Goal: Information Seeking & Learning: Learn about a topic

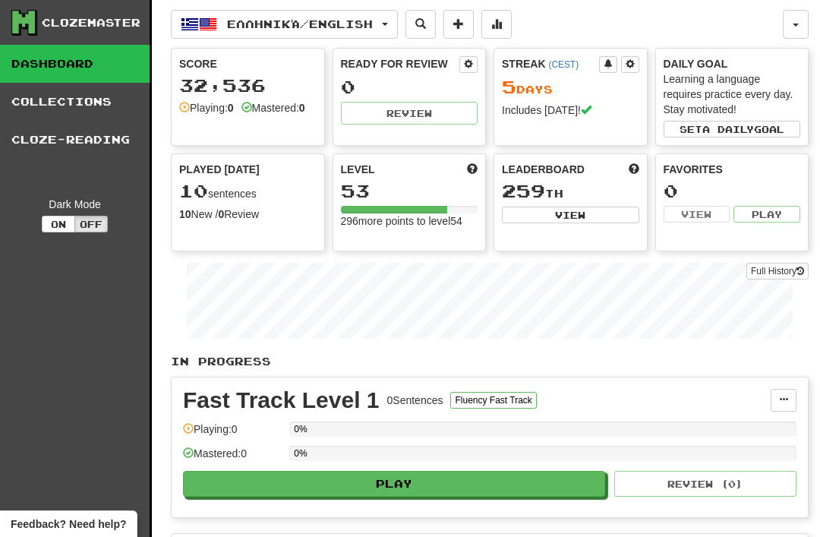
scroll to position [7, 0]
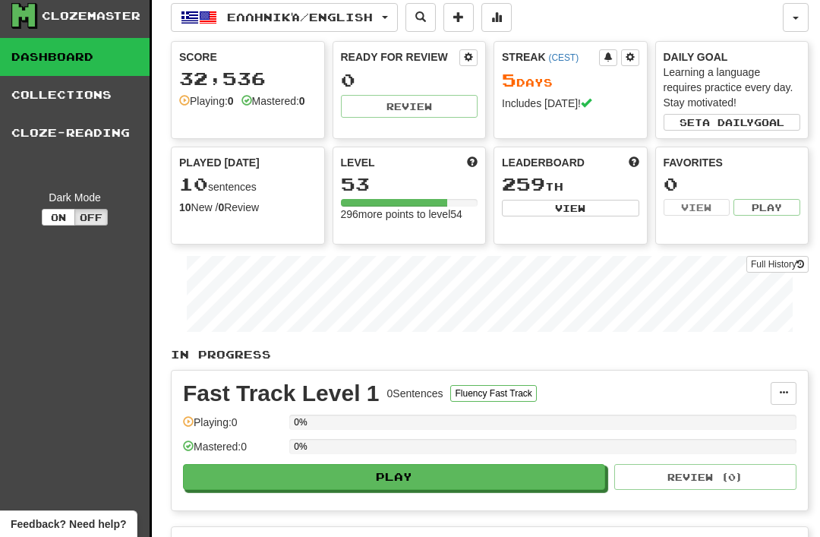
click at [260, 16] on span "Ελληνικά / English" at bounding box center [300, 17] width 146 height 13
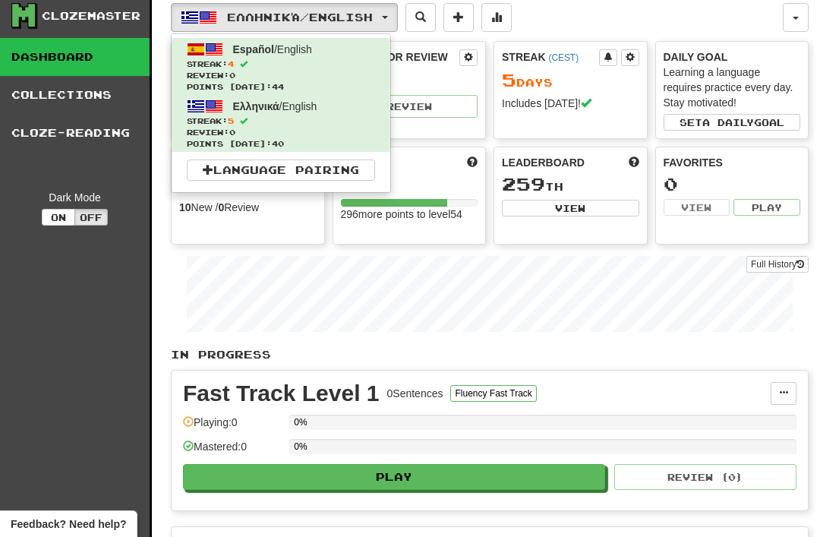
click at [247, 74] on span "Review: 0" at bounding box center [281, 75] width 188 height 11
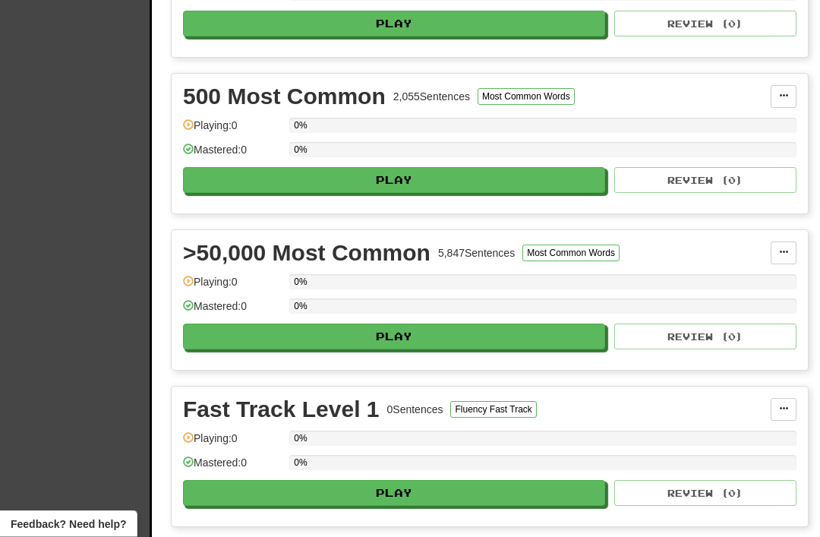
click at [380, 334] on button "Play" at bounding box center [394, 337] width 422 height 26
select select "**"
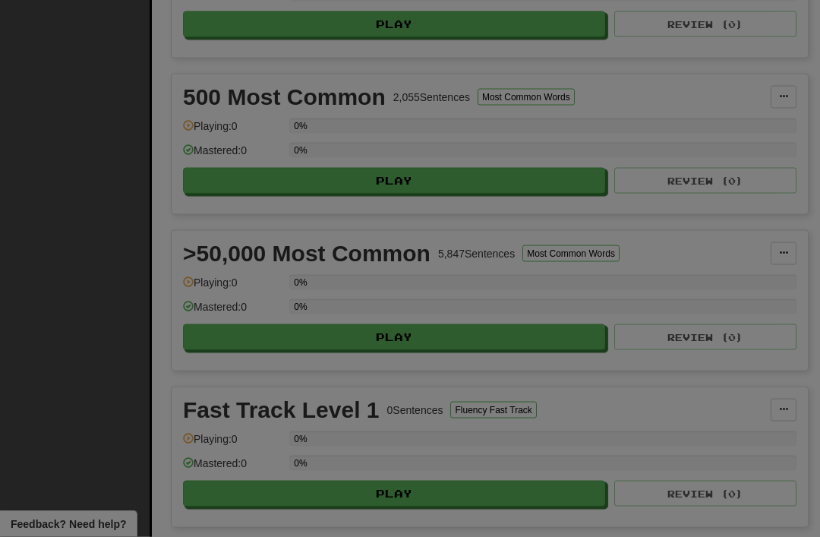
scroll to position [616, 0]
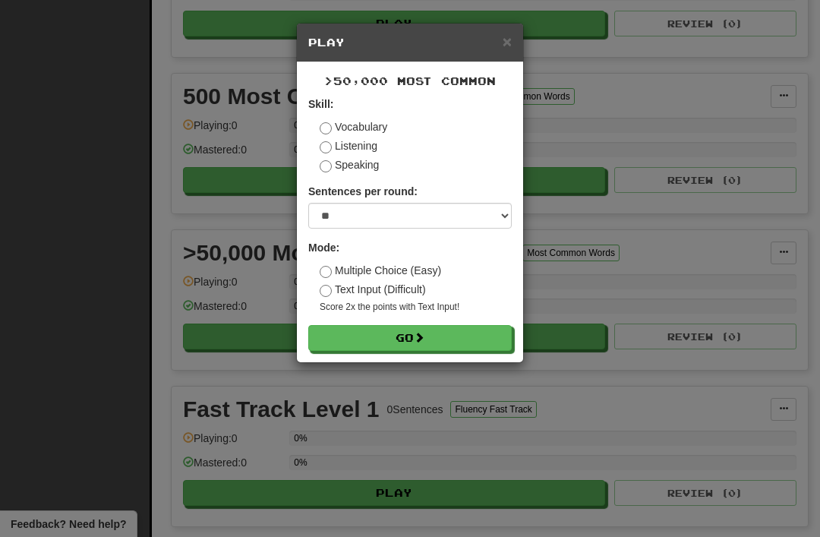
click at [396, 336] on button "Go" at bounding box center [409, 338] width 203 height 26
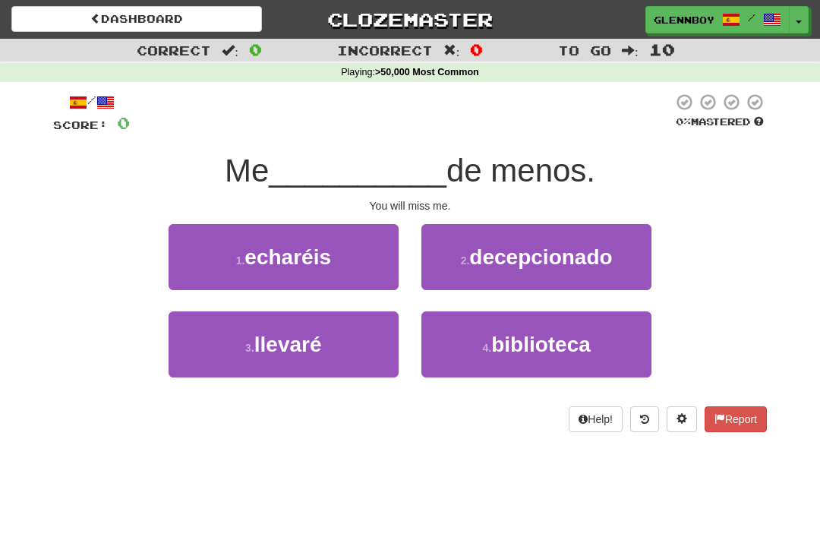
click at [285, 269] on button "1 . echaréis" at bounding box center [284, 257] width 230 height 66
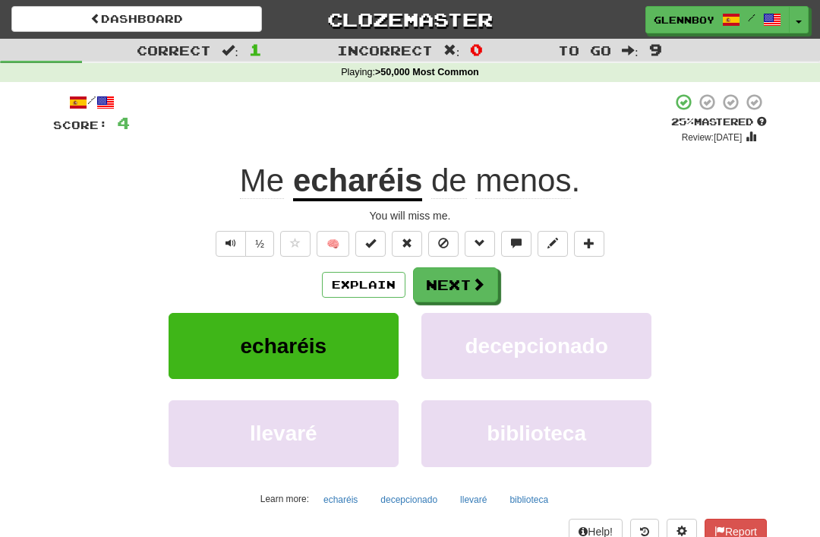
click at [445, 239] on span at bounding box center [443, 243] width 11 height 11
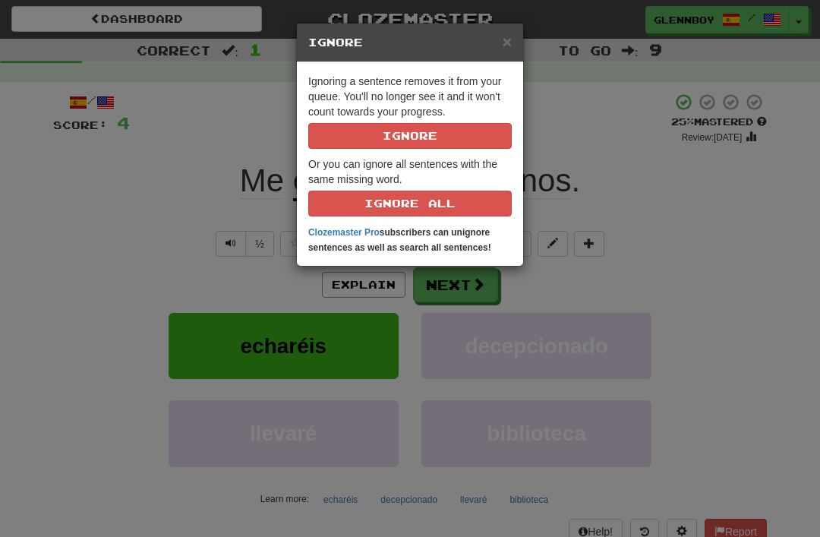
click at [386, 140] on button "Ignore" at bounding box center [409, 136] width 203 height 26
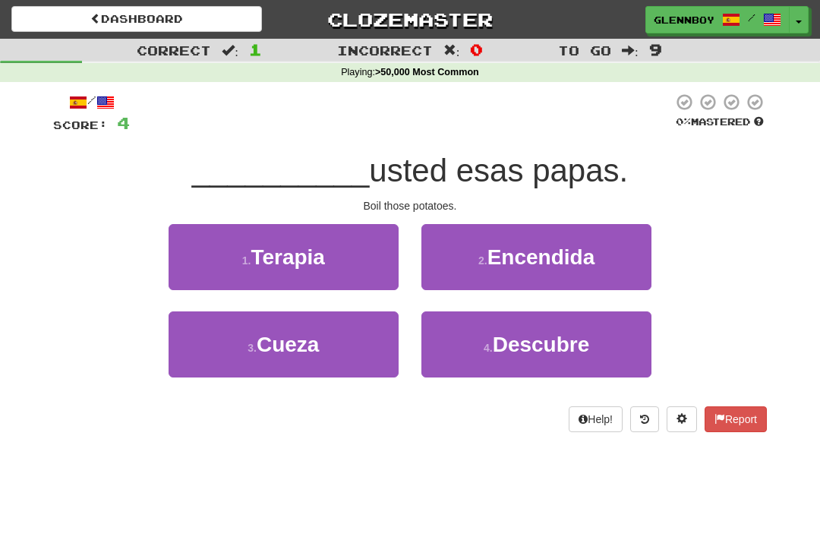
click at [312, 367] on button "3 . Cueza" at bounding box center [284, 344] width 230 height 66
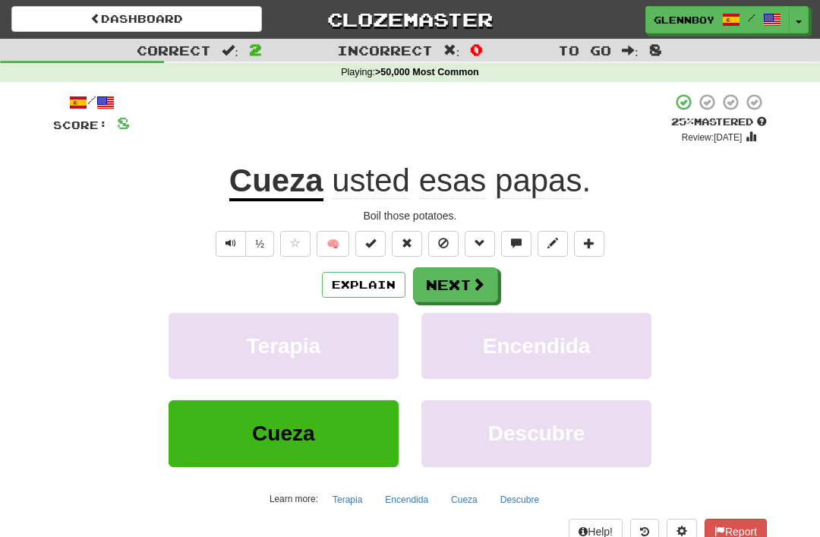
click at [359, 285] on button "Explain" at bounding box center [364, 285] width 84 height 26
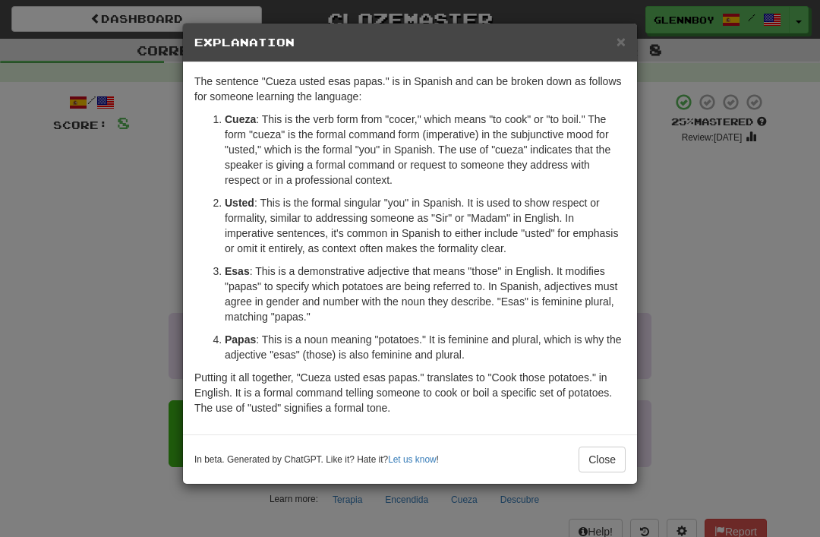
click at [610, 446] on button "Close" at bounding box center [601, 459] width 47 height 26
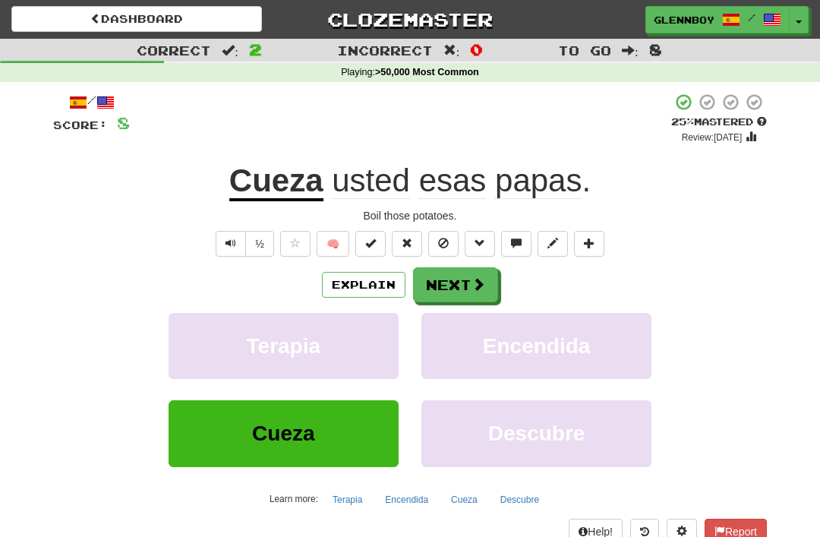
click at [446, 247] on span at bounding box center [443, 243] width 11 height 11
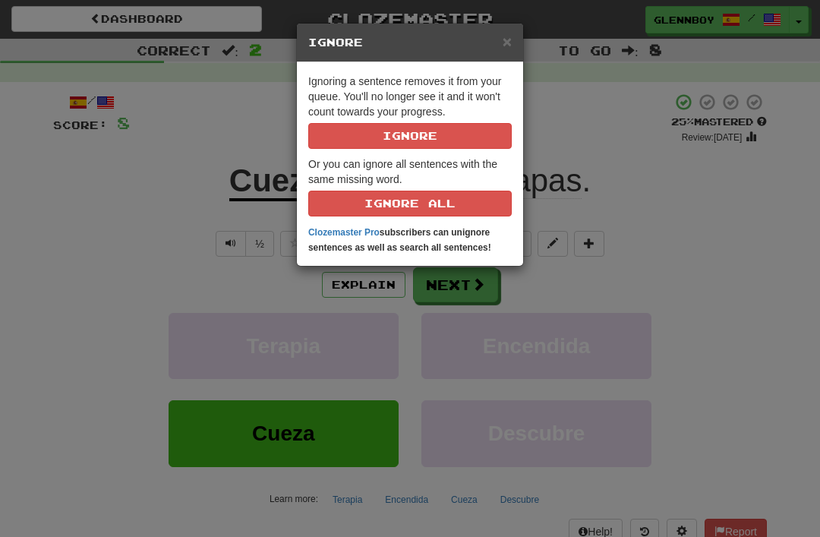
click at [392, 142] on button "Ignore" at bounding box center [409, 136] width 203 height 26
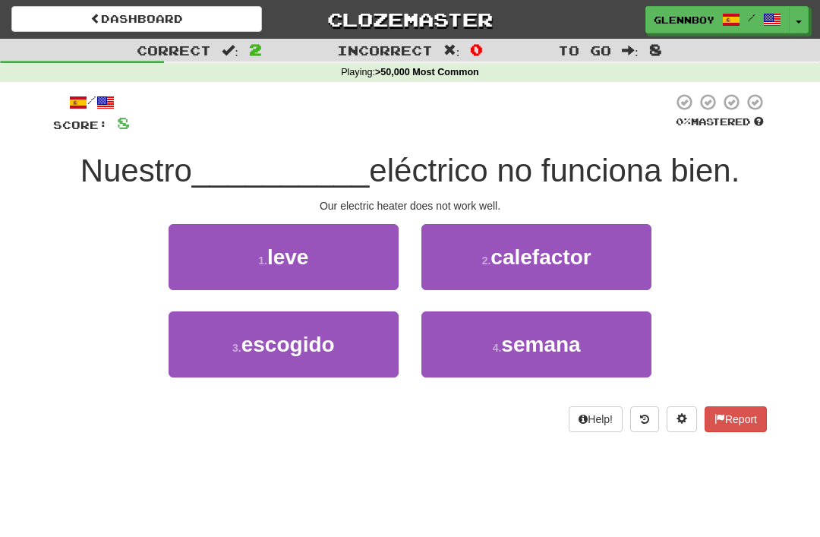
click at [515, 258] on span "calefactor" at bounding box center [540, 257] width 100 height 24
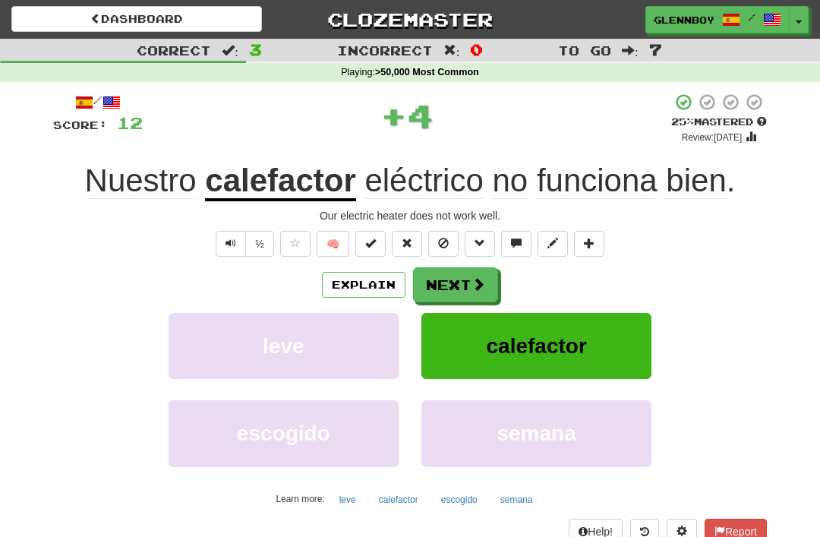
click at [515, 254] on button at bounding box center [516, 244] width 30 height 26
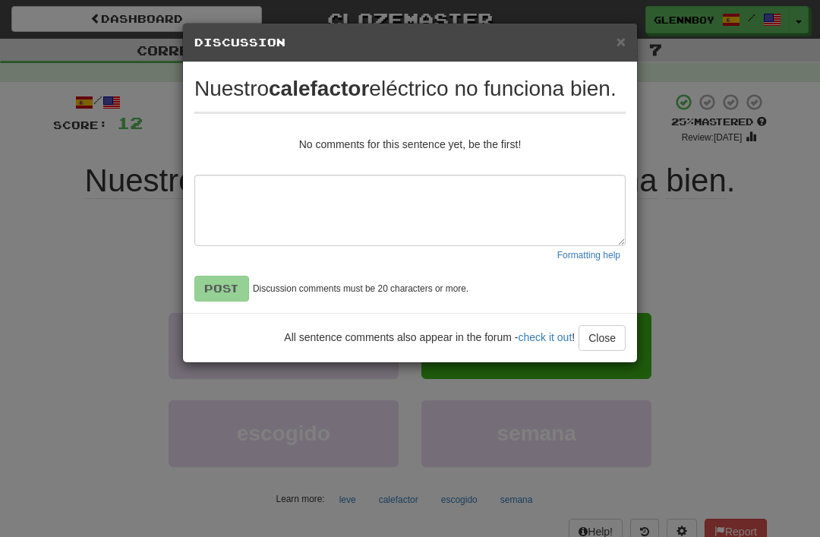
click at [622, 38] on span "×" at bounding box center [620, 41] width 9 height 17
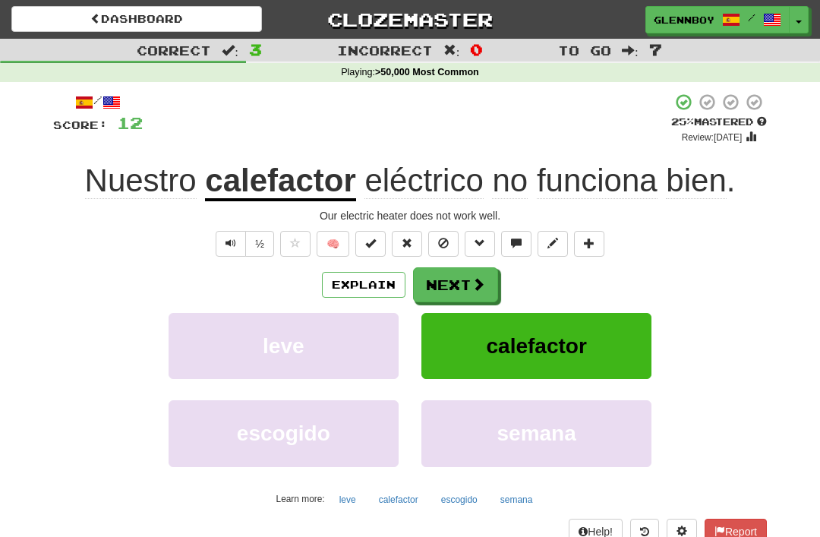
click at [445, 250] on button at bounding box center [443, 244] width 30 height 26
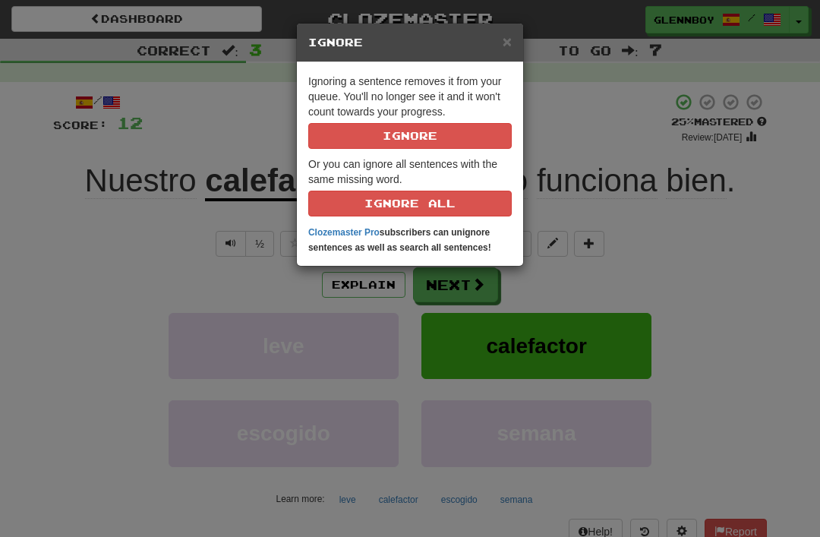
click at [418, 148] on button "Ignore" at bounding box center [409, 136] width 203 height 26
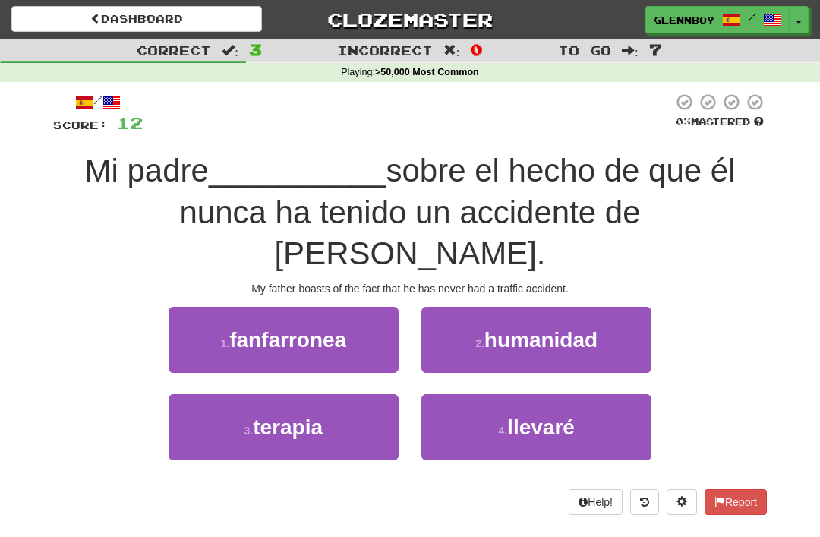
click at [261, 328] on span "fanfarronea" at bounding box center [287, 340] width 117 height 24
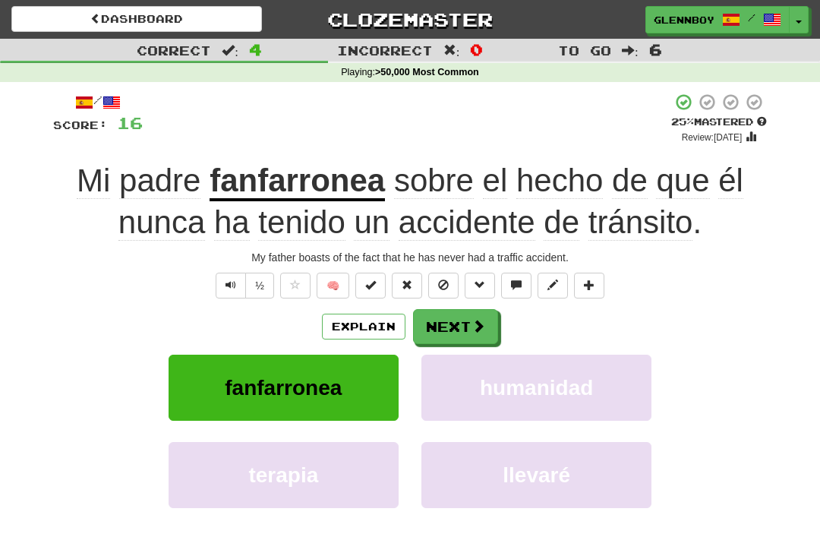
click at [358, 323] on button "Explain" at bounding box center [364, 327] width 84 height 26
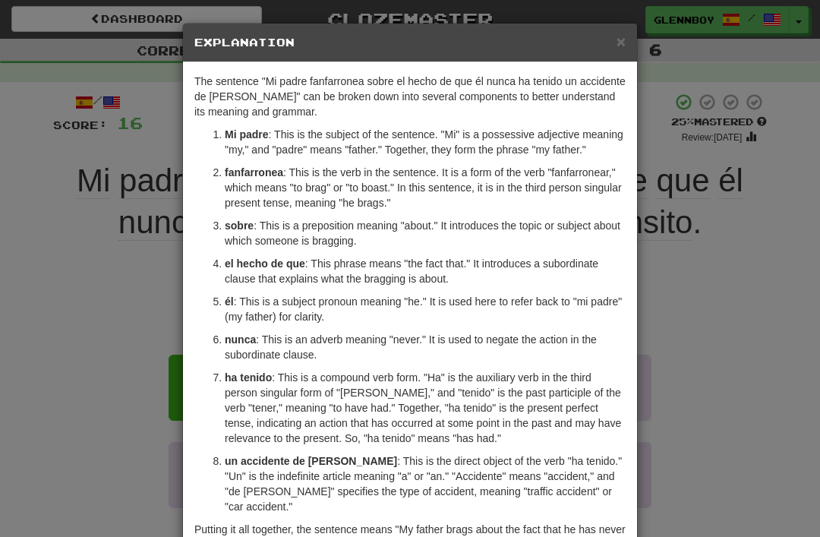
click at [622, 47] on span "×" at bounding box center [620, 41] width 9 height 17
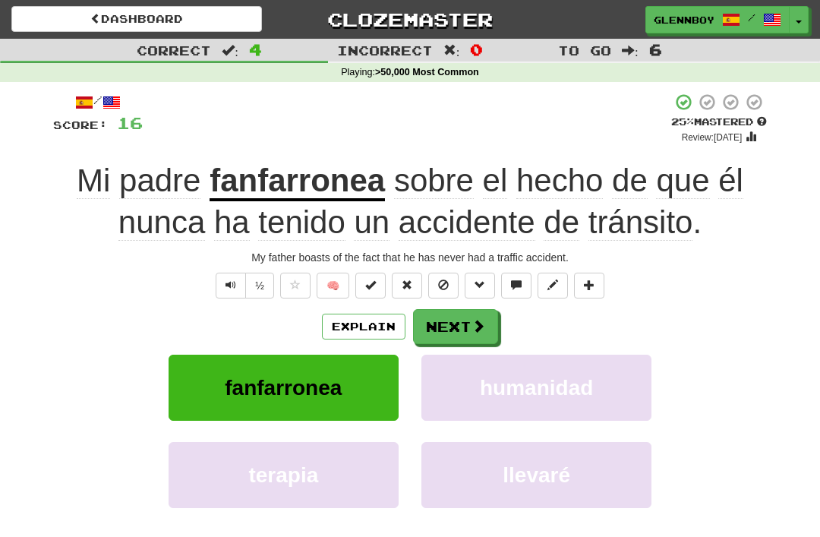
click at [398, 292] on button at bounding box center [407, 286] width 30 height 26
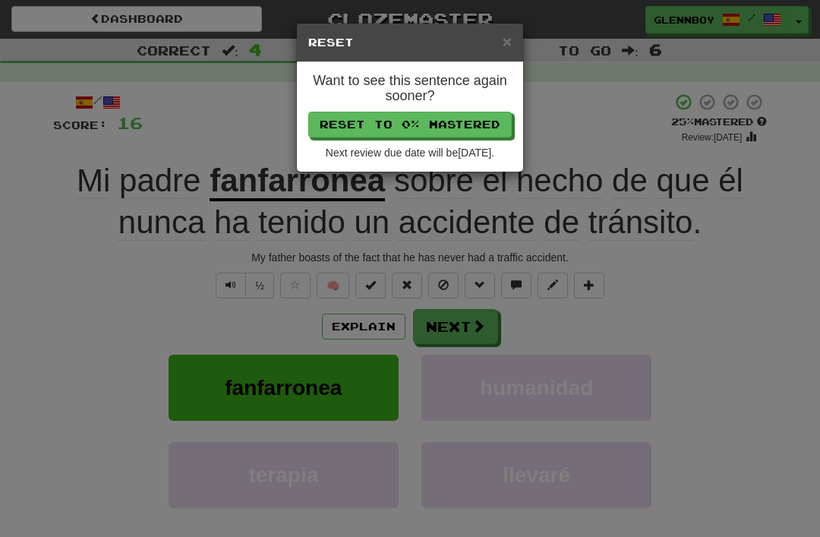
click at [44, 291] on div "× Reset Want to see this sentence again sooner? Reset to 0% Mastered Next revie…" at bounding box center [410, 268] width 820 height 537
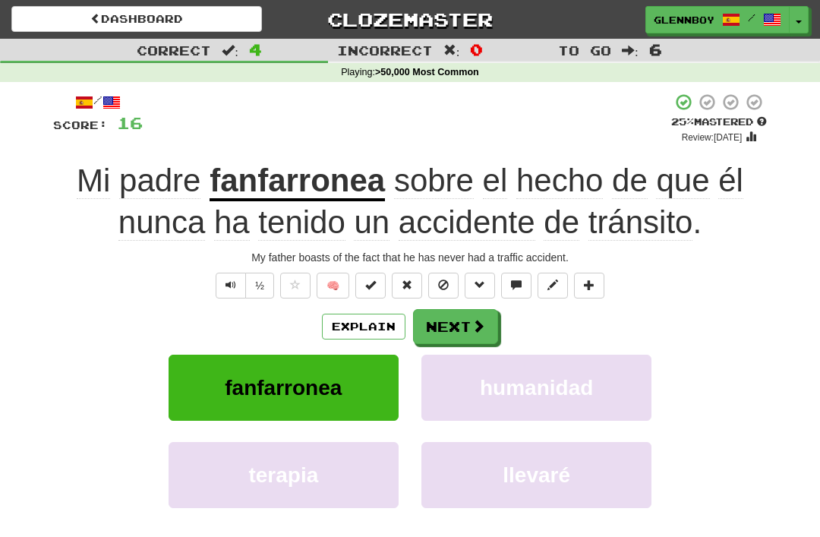
click at [436, 282] on button at bounding box center [443, 286] width 30 height 26
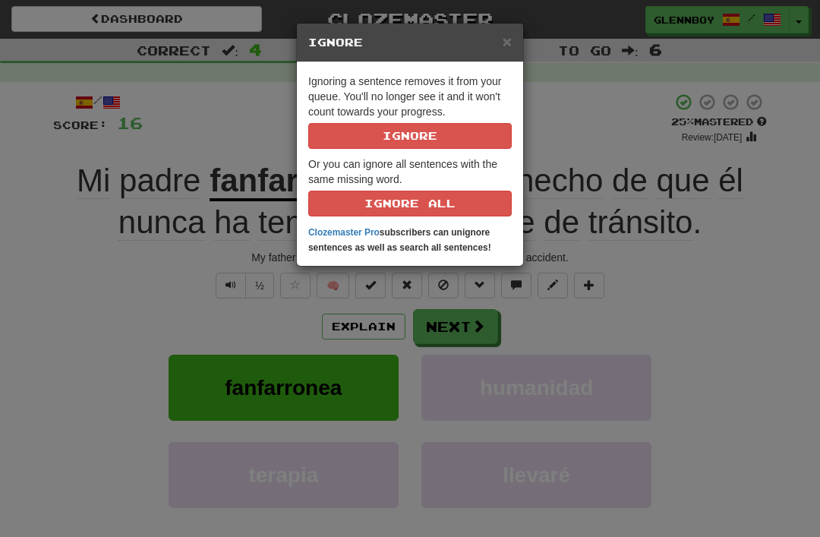
click at [388, 140] on button "Ignore" at bounding box center [409, 136] width 203 height 26
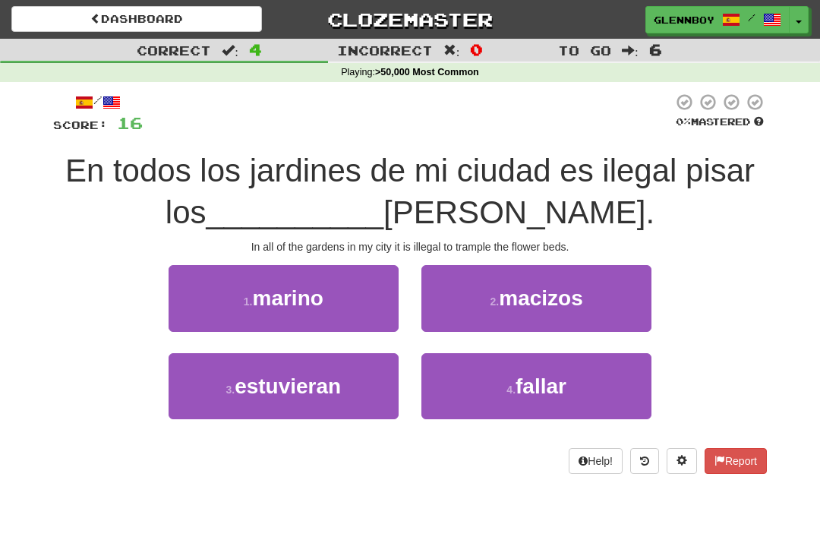
click at [518, 307] on span "macizos" at bounding box center [541, 298] width 84 height 24
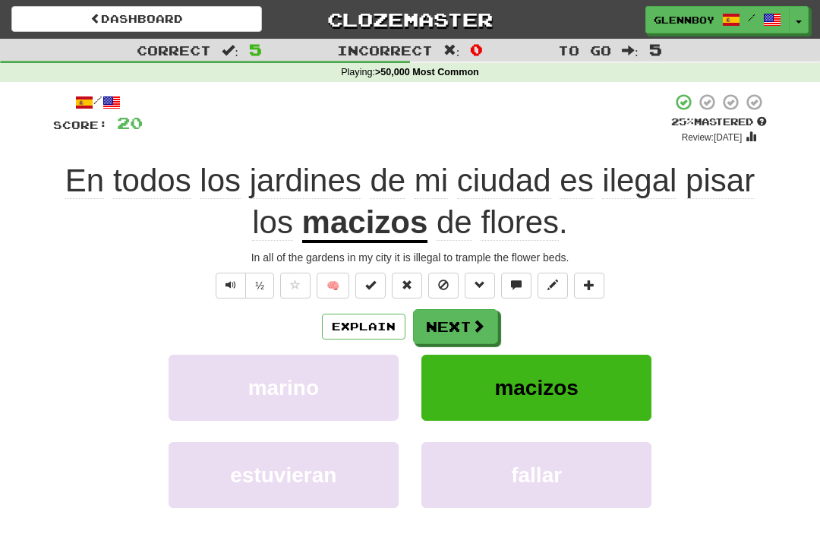
click at [348, 320] on button "Explain" at bounding box center [364, 327] width 84 height 26
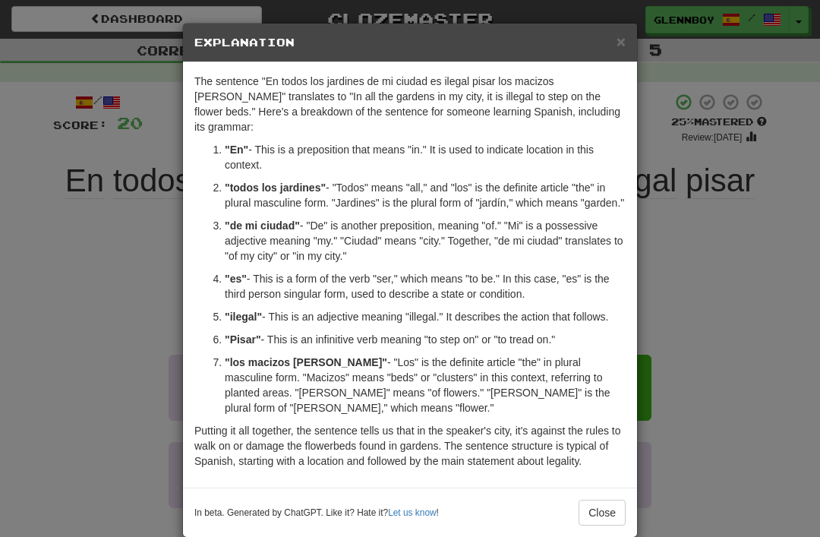
click at [622, 39] on span "×" at bounding box center [620, 41] width 9 height 17
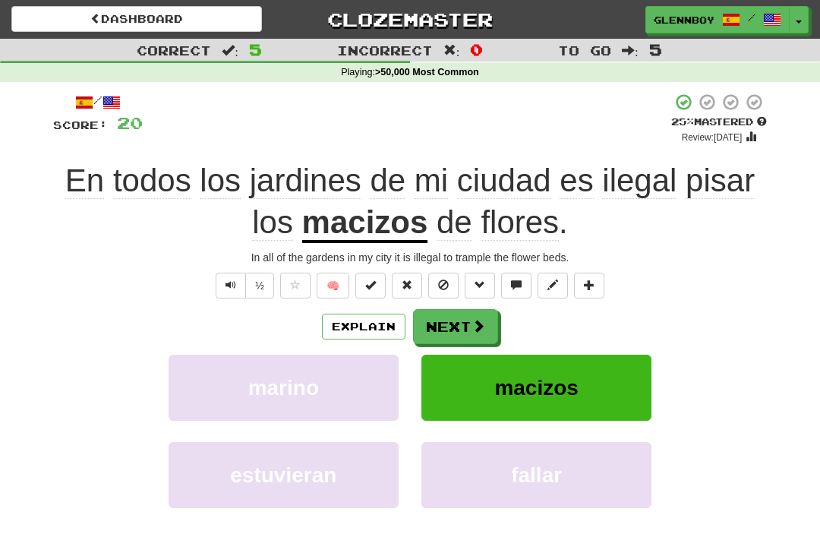
click at [445, 279] on span at bounding box center [443, 284] width 11 height 11
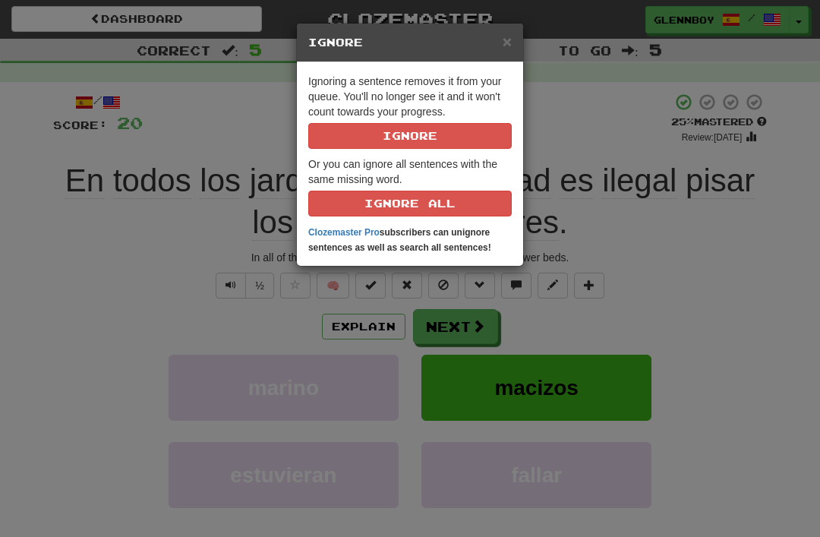
click at [392, 134] on button "Ignore" at bounding box center [409, 136] width 203 height 26
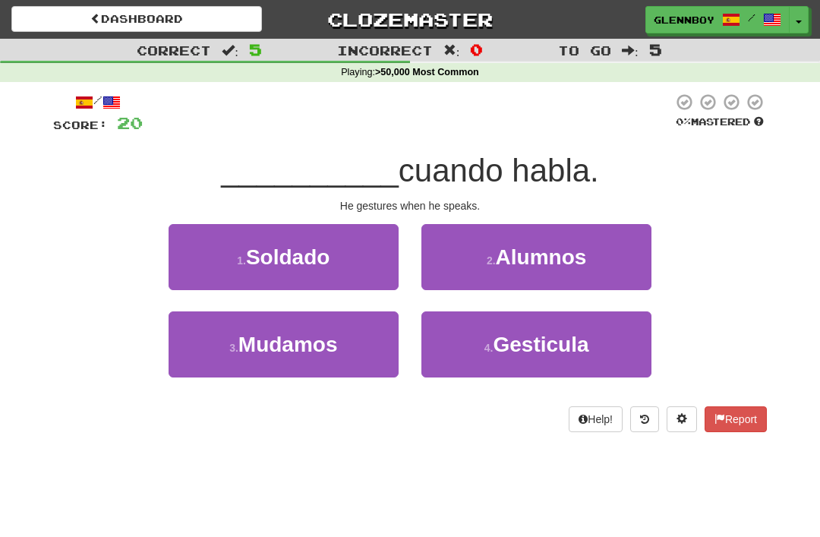
click at [520, 347] on span "Gesticula" at bounding box center [541, 344] width 96 height 24
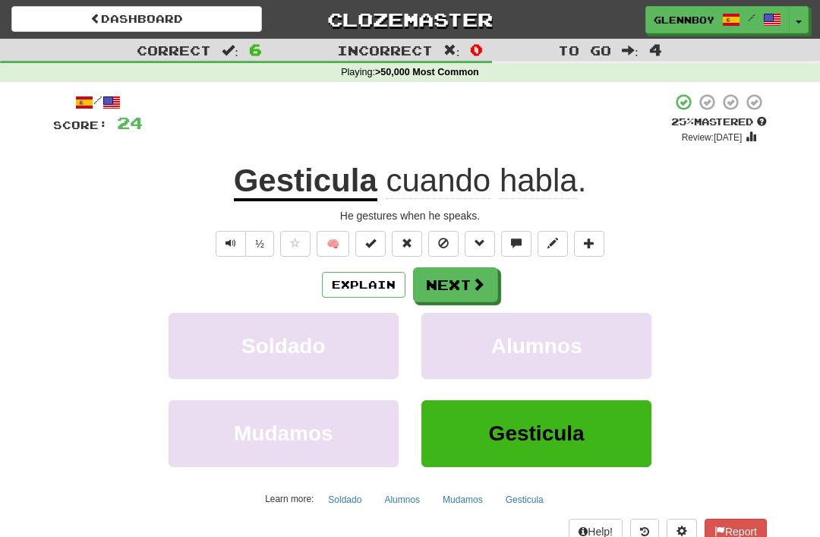
click at [445, 244] on span at bounding box center [443, 243] width 11 height 11
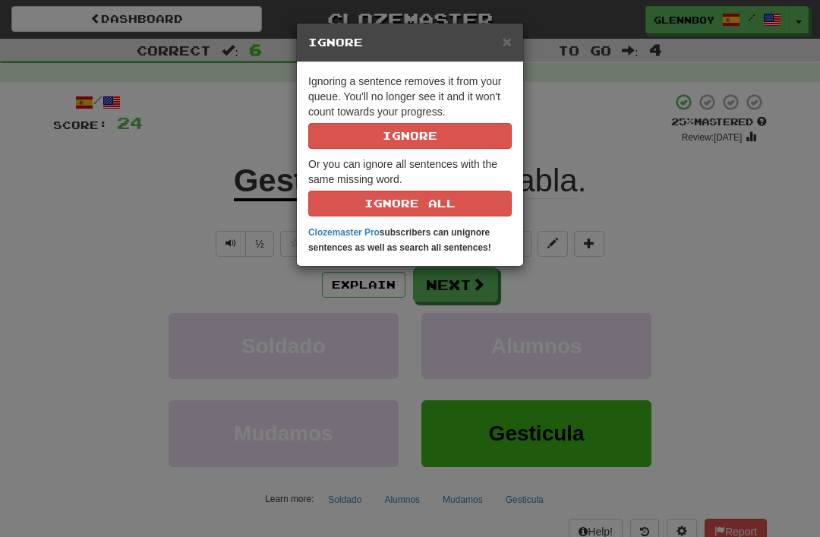
click at [430, 136] on button "Ignore" at bounding box center [409, 136] width 203 height 26
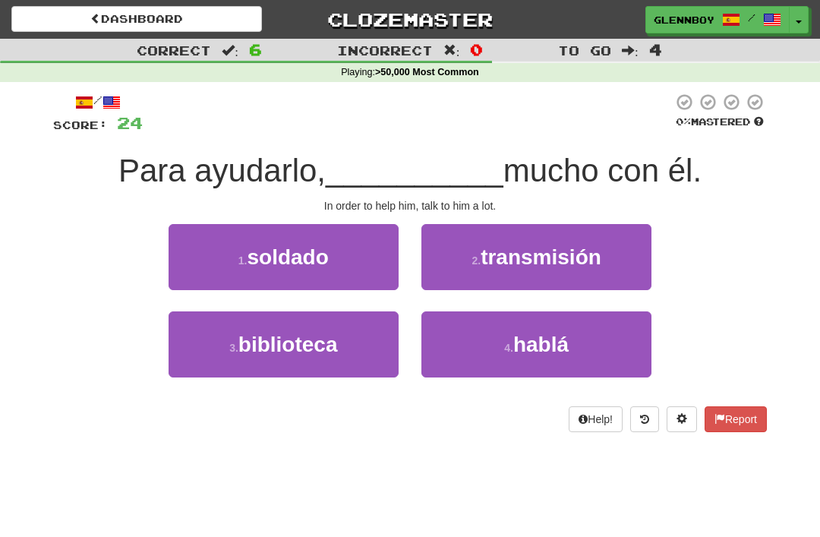
click at [523, 348] on span "hablá" at bounding box center [540, 344] width 55 height 24
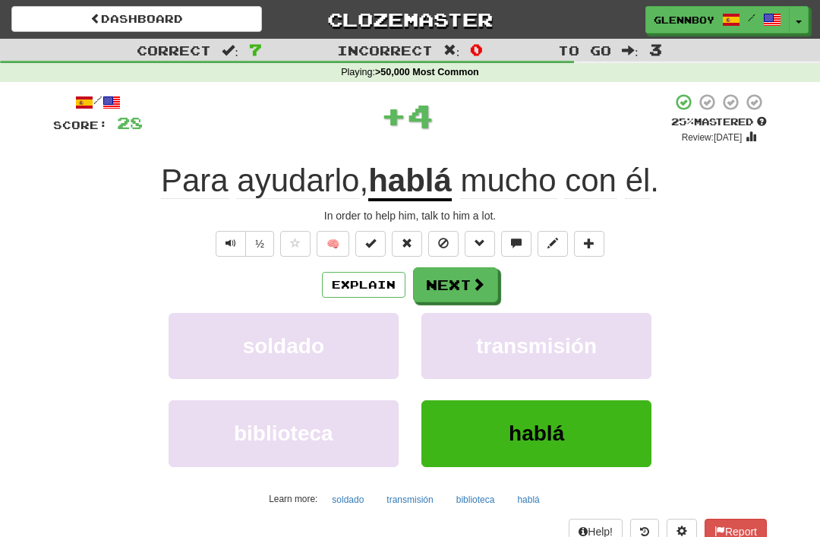
click at [356, 282] on button "Explain" at bounding box center [364, 285] width 84 height 26
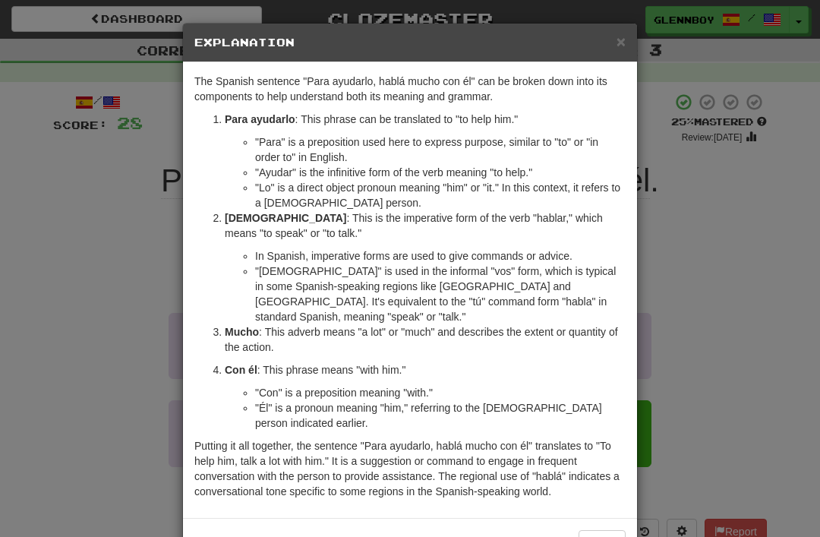
click at [619, 49] on span "×" at bounding box center [620, 41] width 9 height 17
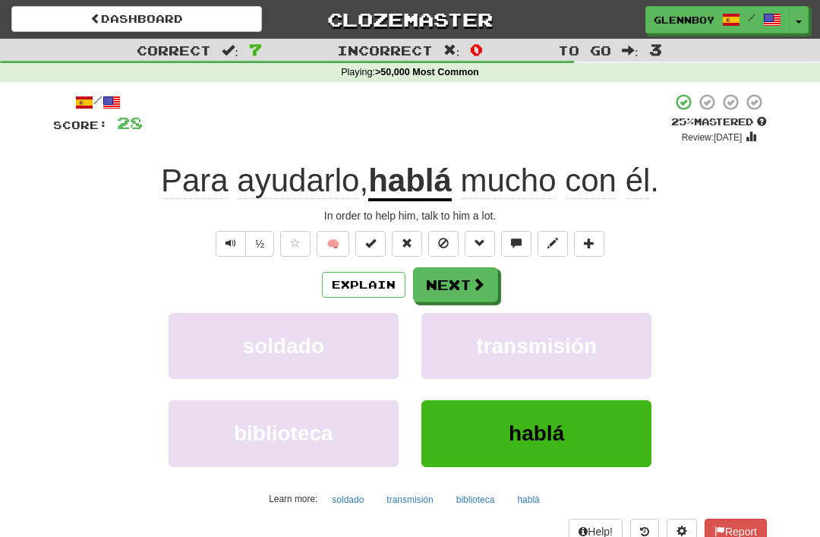
click at [444, 251] on button at bounding box center [443, 244] width 30 height 26
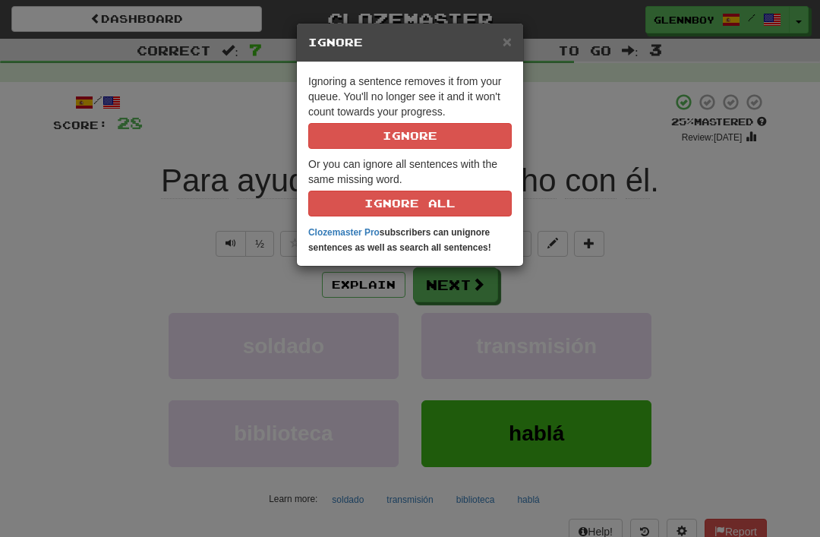
click at [396, 143] on button "Ignore" at bounding box center [409, 136] width 203 height 26
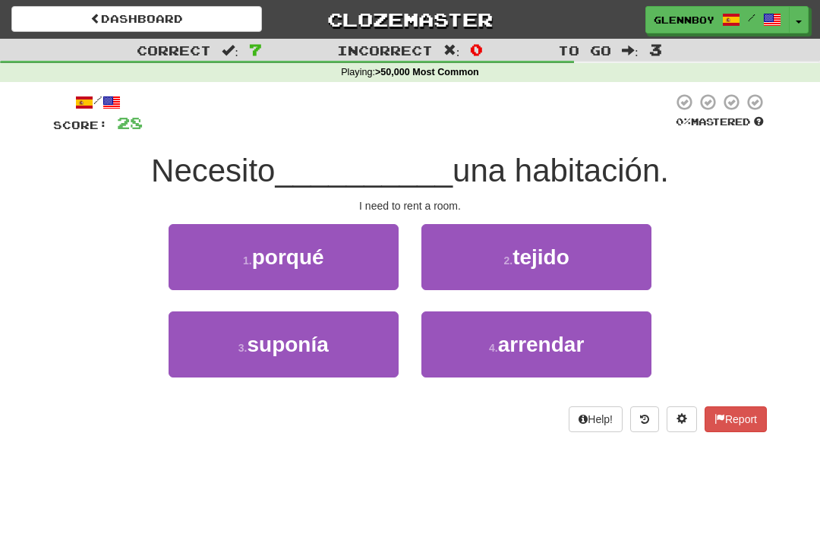
click at [503, 332] on span "arrendar" at bounding box center [541, 344] width 87 height 24
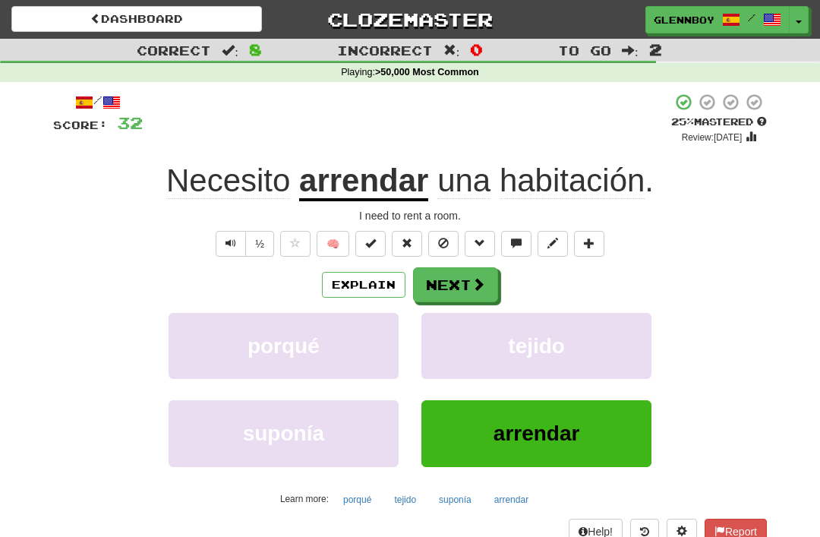
click at [443, 241] on span at bounding box center [443, 243] width 11 height 11
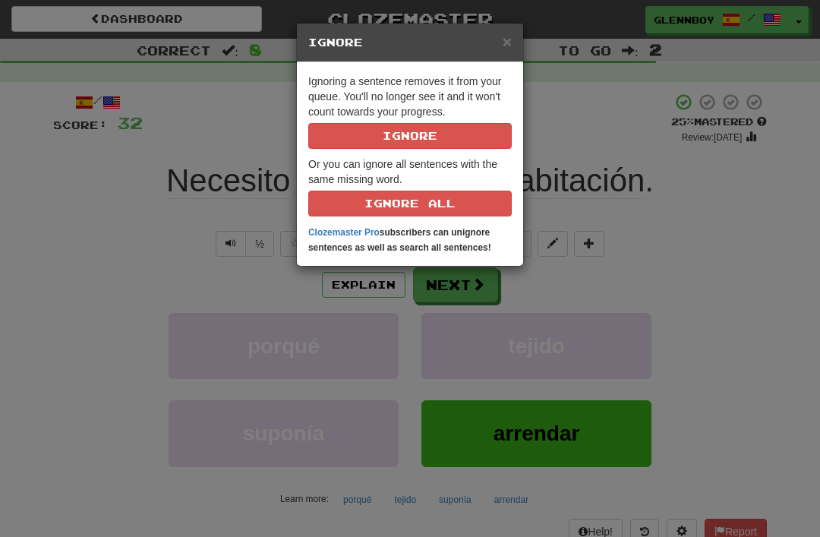
click at [442, 241] on strong "Clozemaster Pro subscribers can unignore sentences as well as search all senten…" at bounding box center [399, 240] width 183 height 26
click at [402, 134] on button "Ignore" at bounding box center [409, 136] width 203 height 26
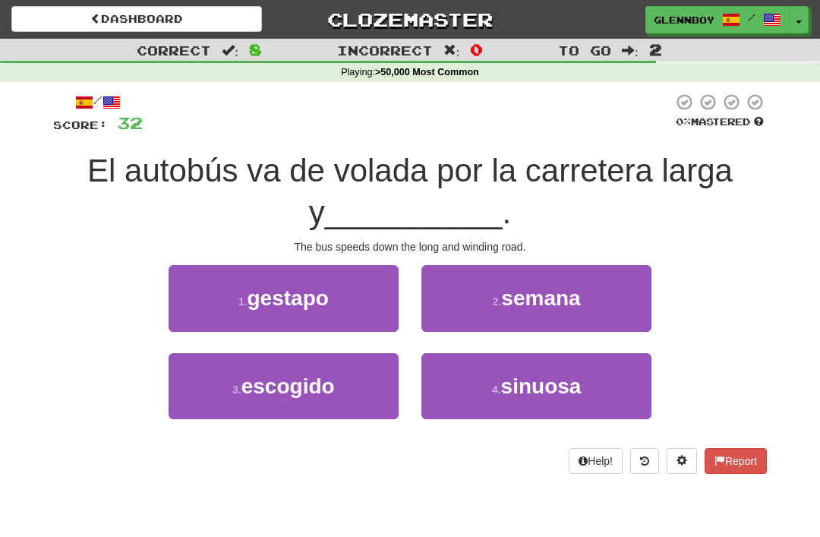
click at [524, 392] on span "sinuosa" at bounding box center [541, 386] width 80 height 24
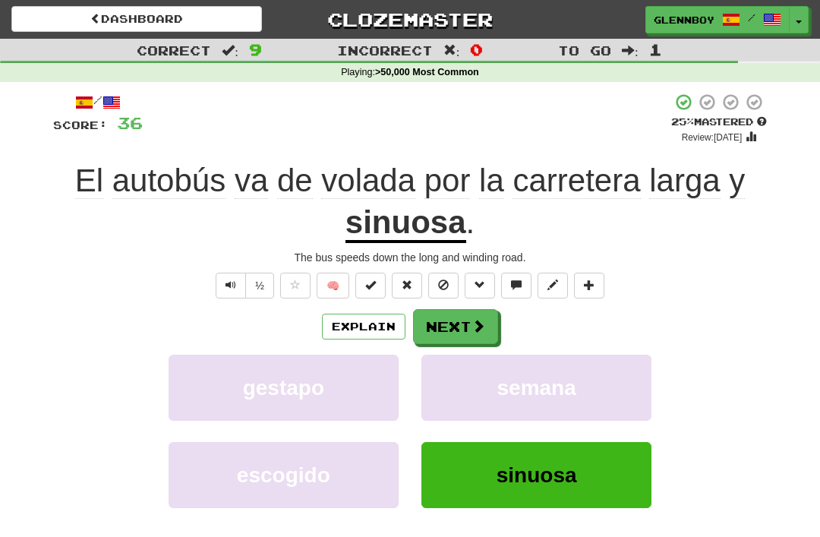
click at [356, 329] on button "Explain" at bounding box center [364, 327] width 84 height 26
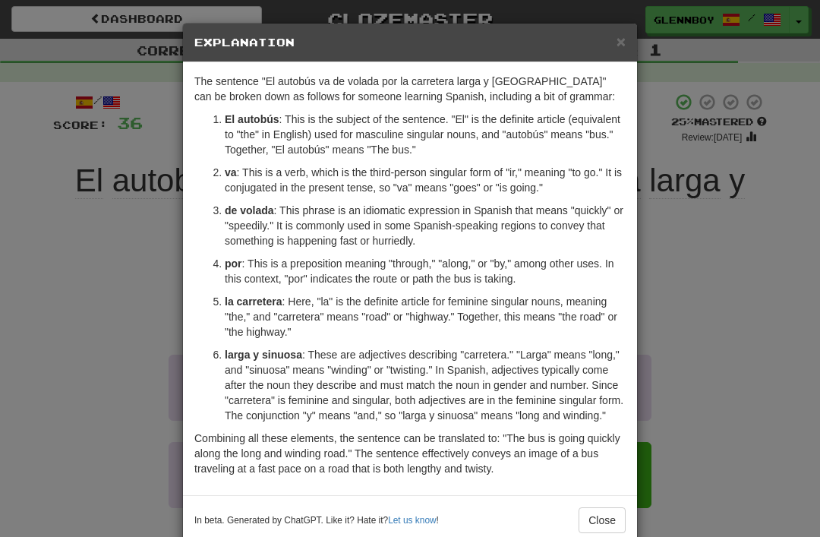
click at [623, 39] on span "×" at bounding box center [620, 41] width 9 height 17
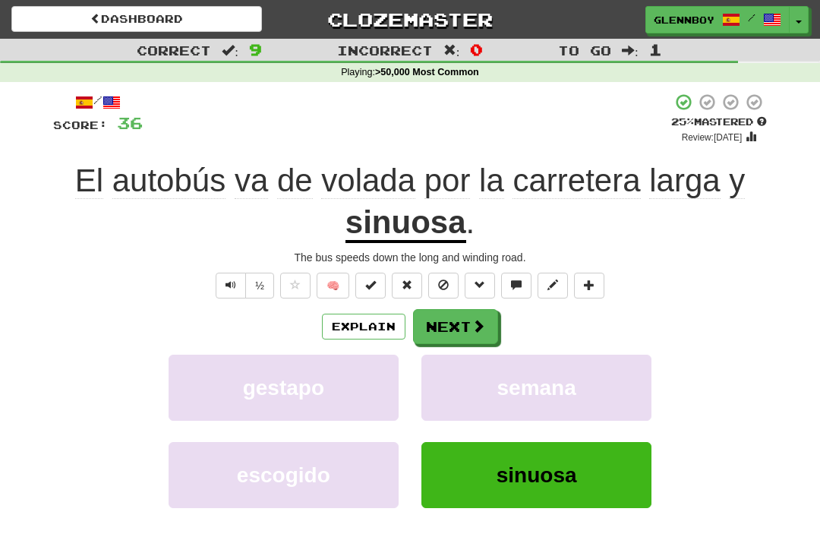
click at [446, 289] on button at bounding box center [443, 286] width 30 height 26
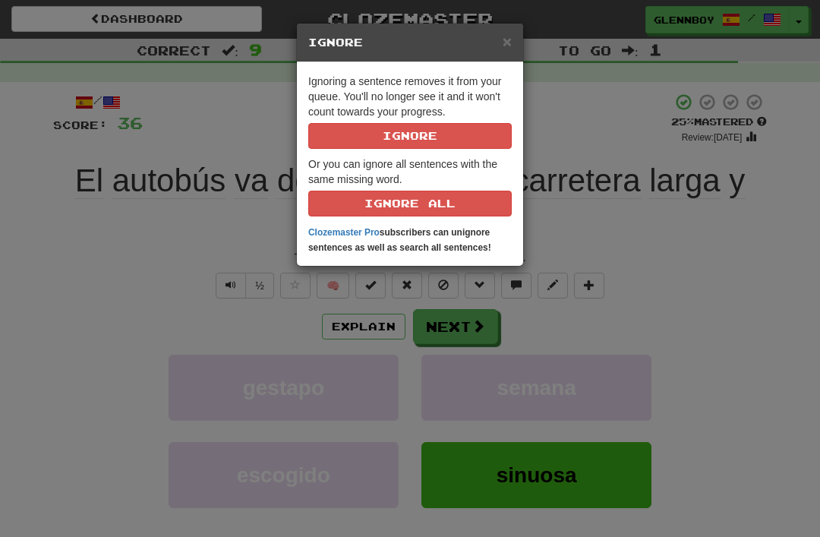
click at [395, 141] on button "Ignore" at bounding box center [409, 136] width 203 height 26
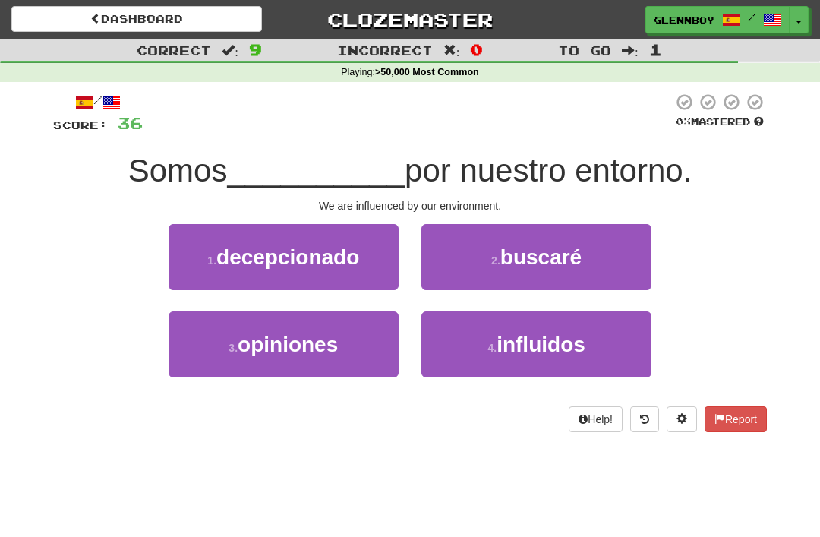
click at [511, 350] on span "influidos" at bounding box center [540, 344] width 89 height 24
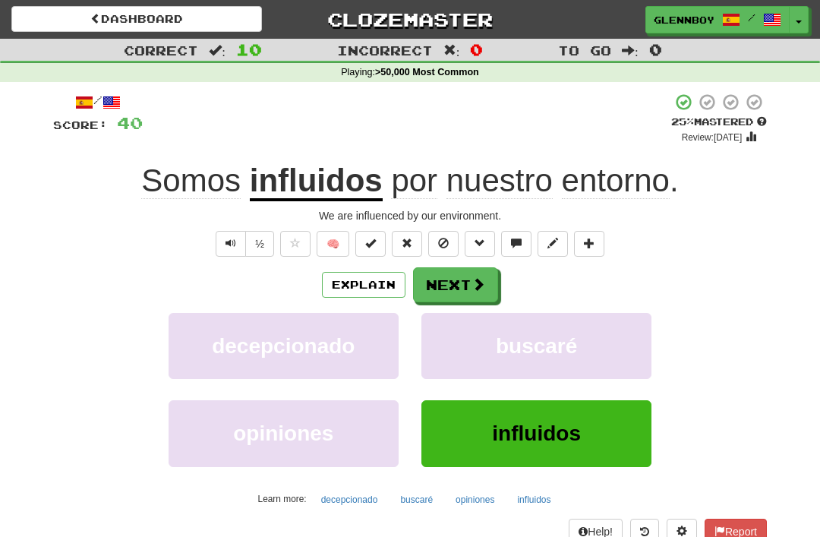
click at [444, 238] on span at bounding box center [443, 243] width 11 height 11
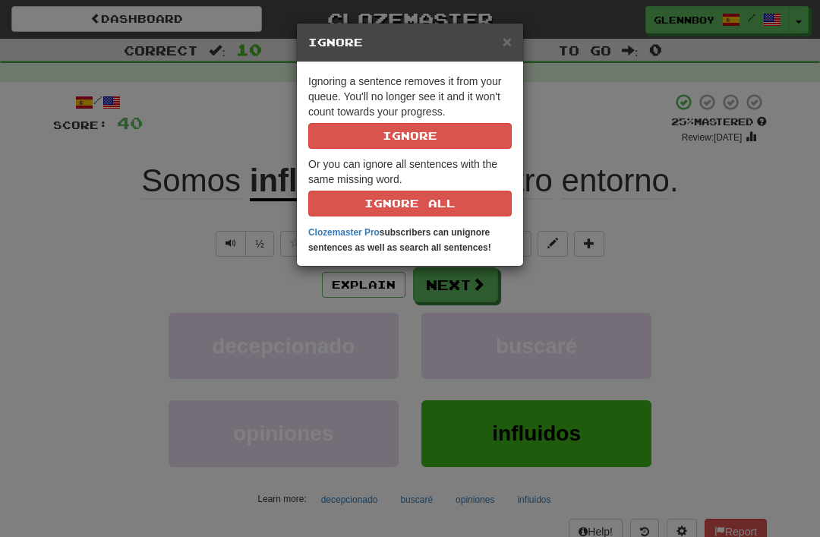
click at [397, 143] on button "Ignore" at bounding box center [409, 136] width 203 height 26
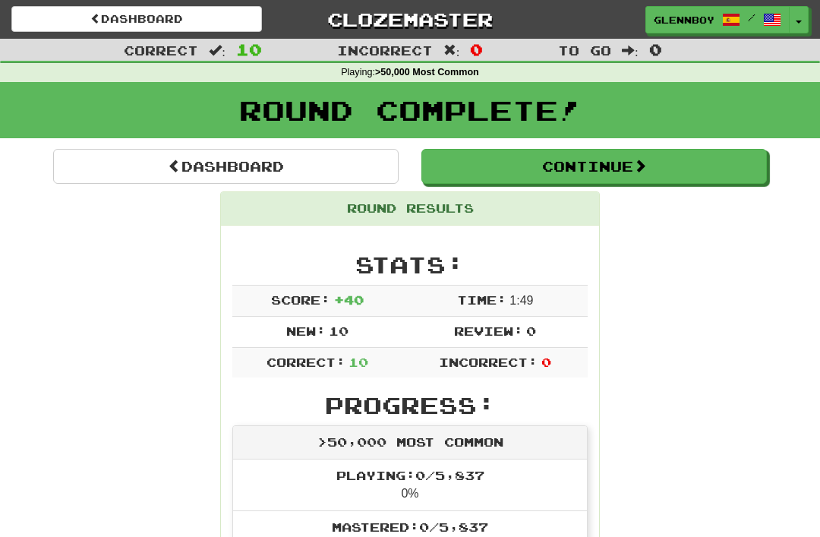
click at [153, 24] on link "Dashboard" at bounding box center [136, 19] width 251 height 26
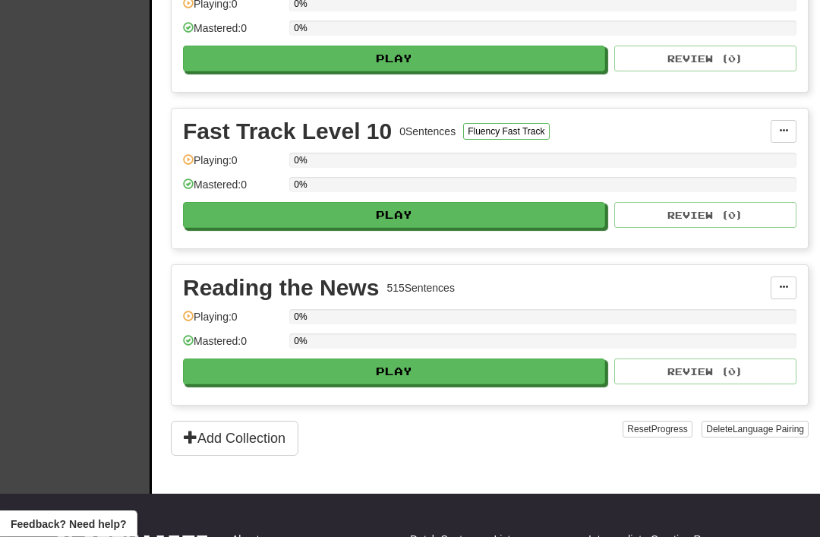
scroll to position [2302, 0]
click at [365, 370] on button "Play" at bounding box center [394, 371] width 422 height 26
select select "**"
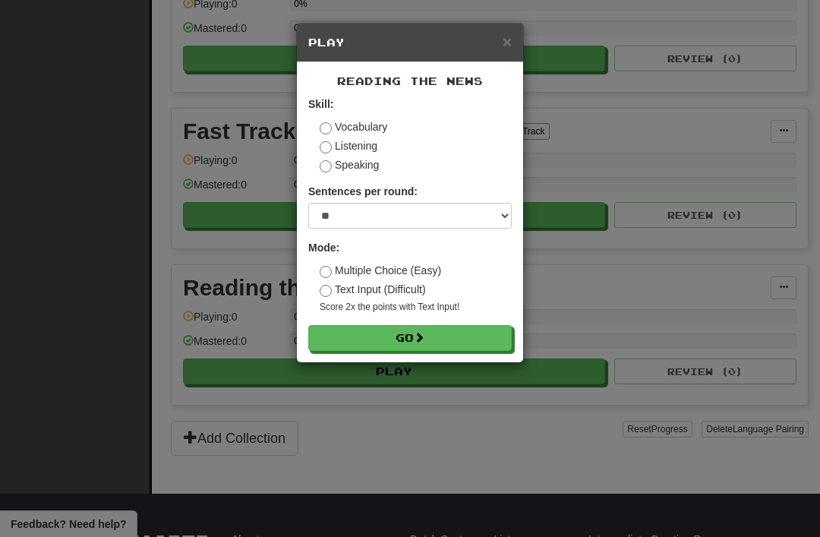
click at [399, 326] on button "Go" at bounding box center [409, 338] width 203 height 26
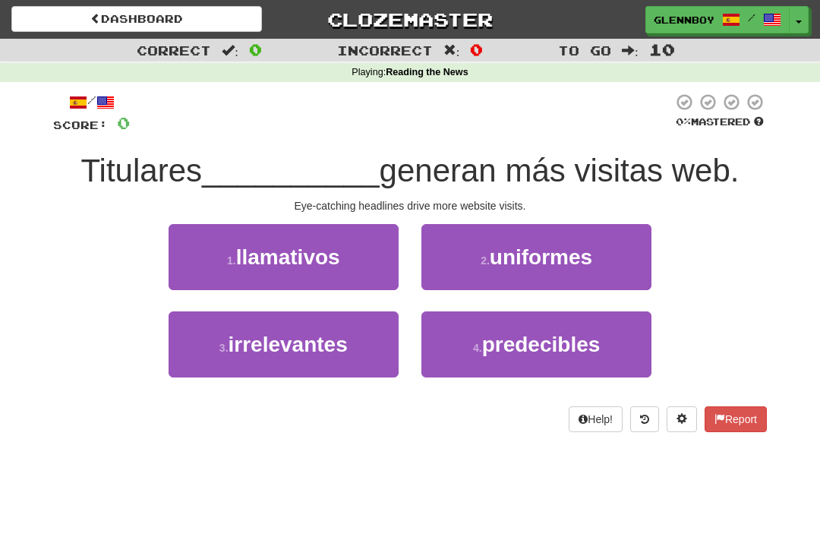
click at [266, 253] on span "llamativos" at bounding box center [288, 257] width 104 height 24
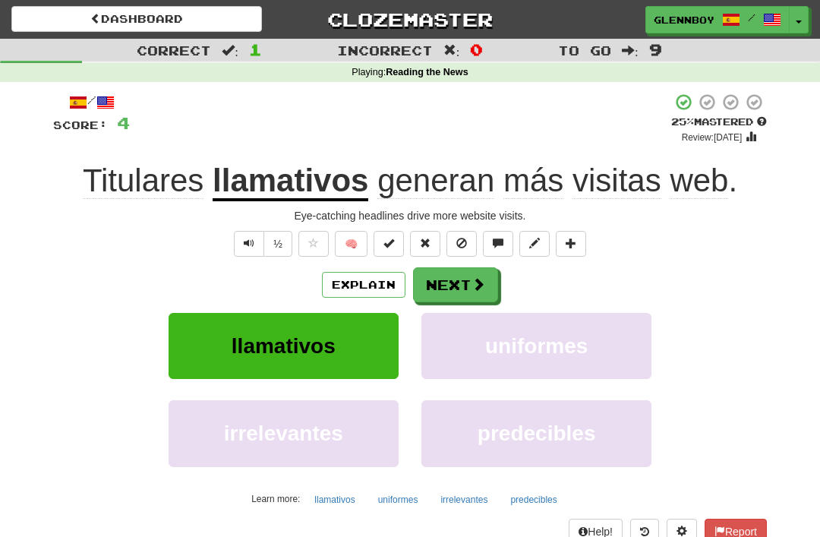
click at [458, 241] on span at bounding box center [461, 243] width 11 height 11
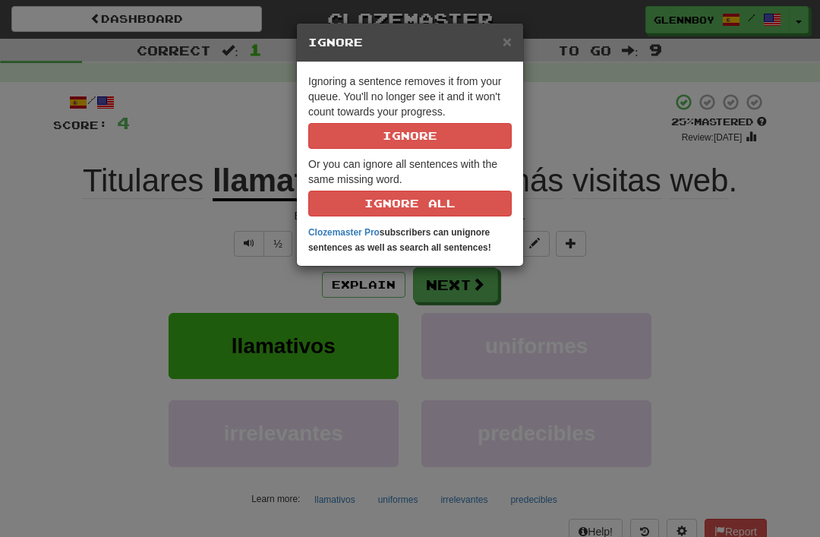
click at [407, 138] on button "Ignore" at bounding box center [409, 136] width 203 height 26
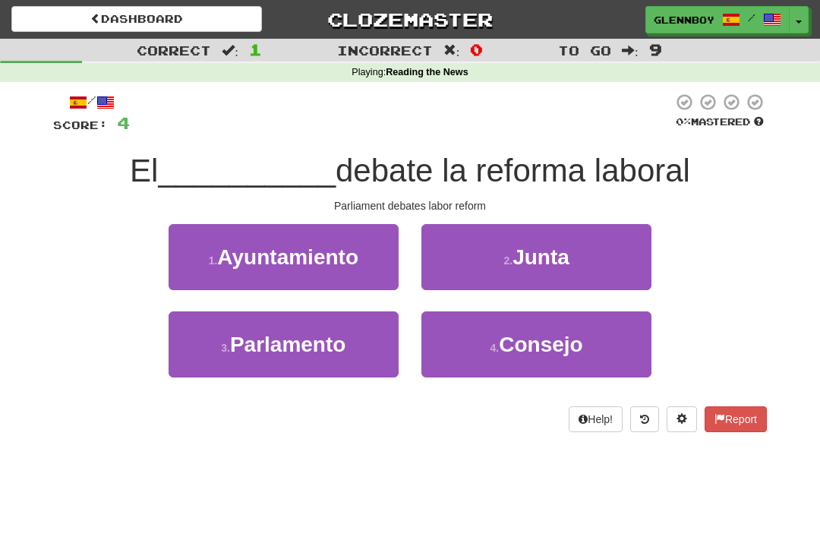
click at [210, 341] on button "3 . Parlamento" at bounding box center [284, 344] width 230 height 66
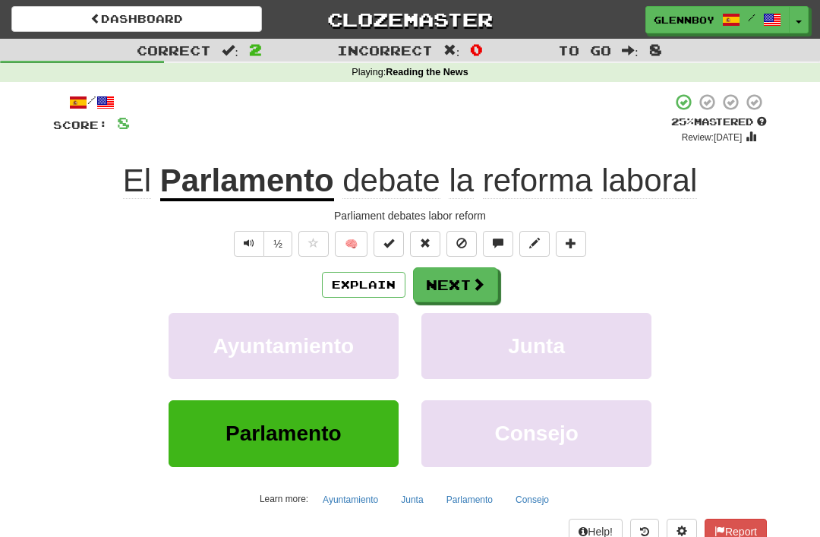
click at [455, 238] on button at bounding box center [461, 244] width 30 height 26
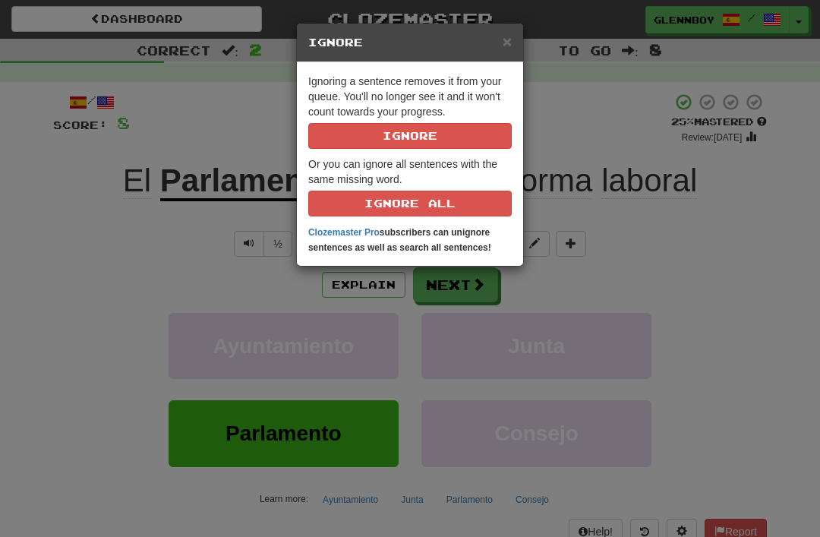
click at [386, 142] on button "Ignore" at bounding box center [409, 136] width 203 height 26
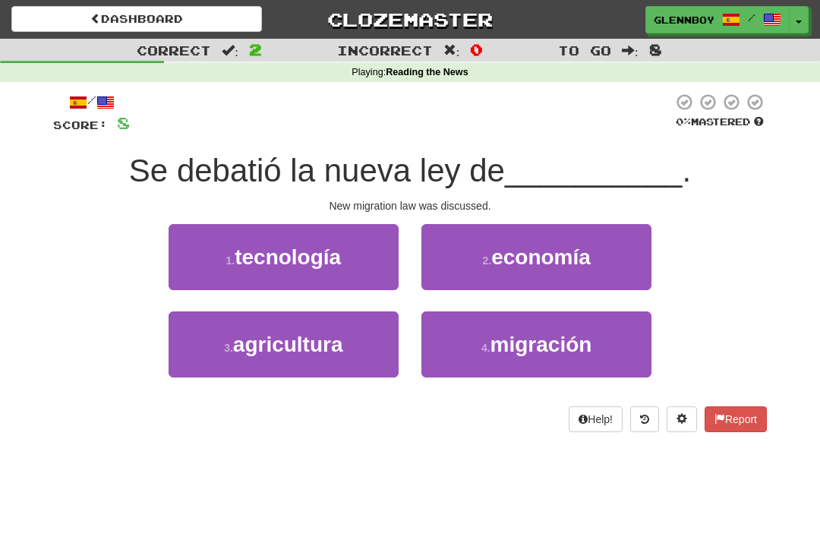
click at [515, 367] on button "4 . migración" at bounding box center [536, 344] width 230 height 66
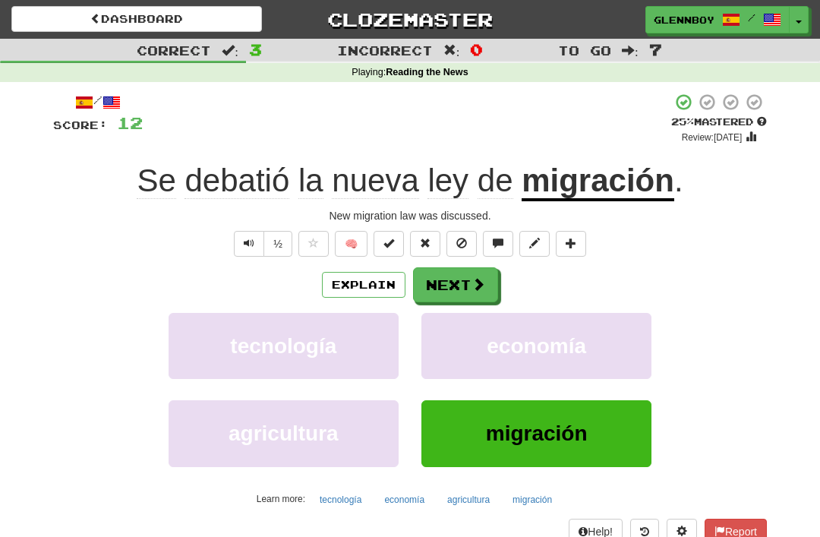
click at [470, 251] on button at bounding box center [461, 244] width 30 height 26
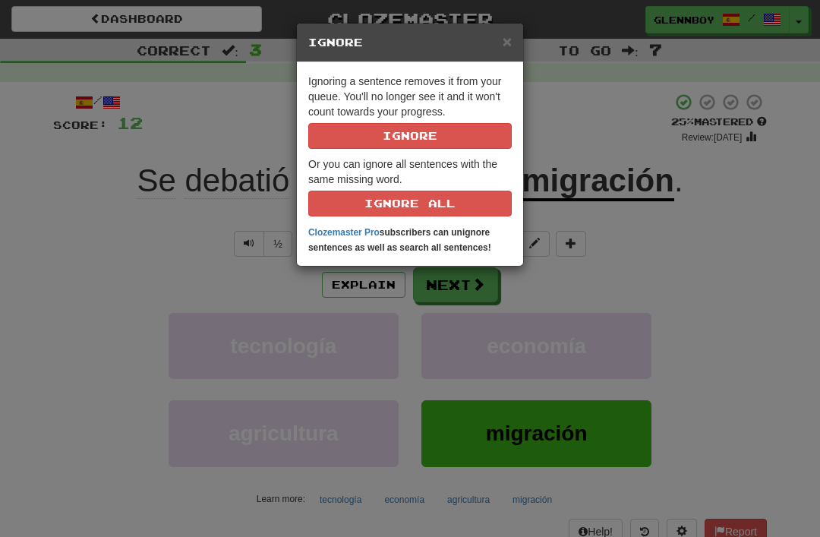
click at [399, 147] on button "Ignore" at bounding box center [409, 136] width 203 height 26
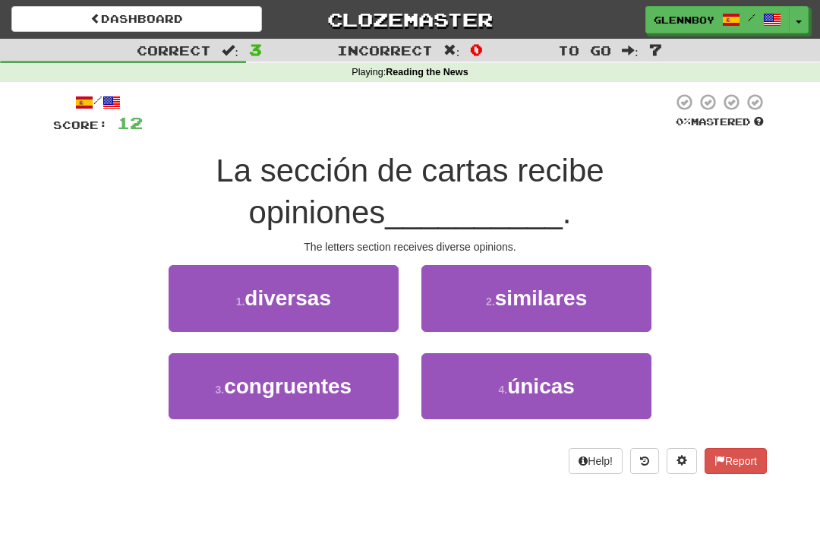
click at [266, 297] on span "diversas" at bounding box center [287, 298] width 87 height 24
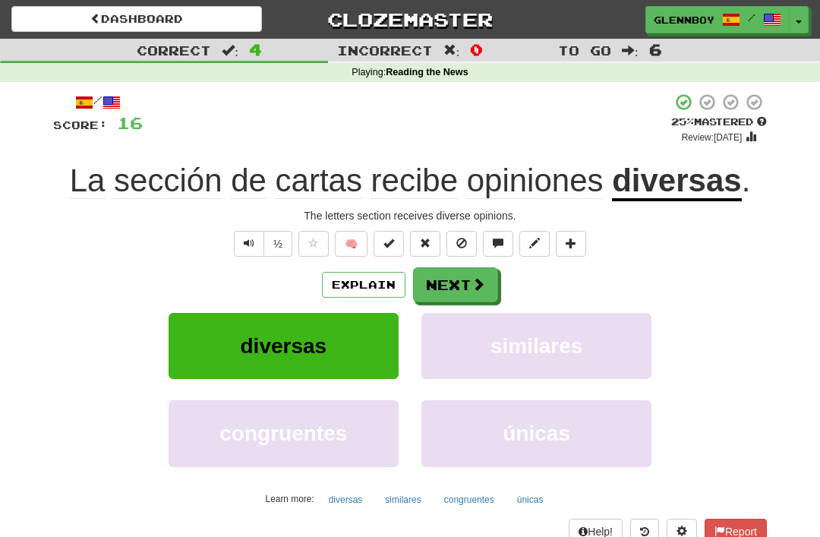
click at [457, 240] on span at bounding box center [461, 243] width 11 height 11
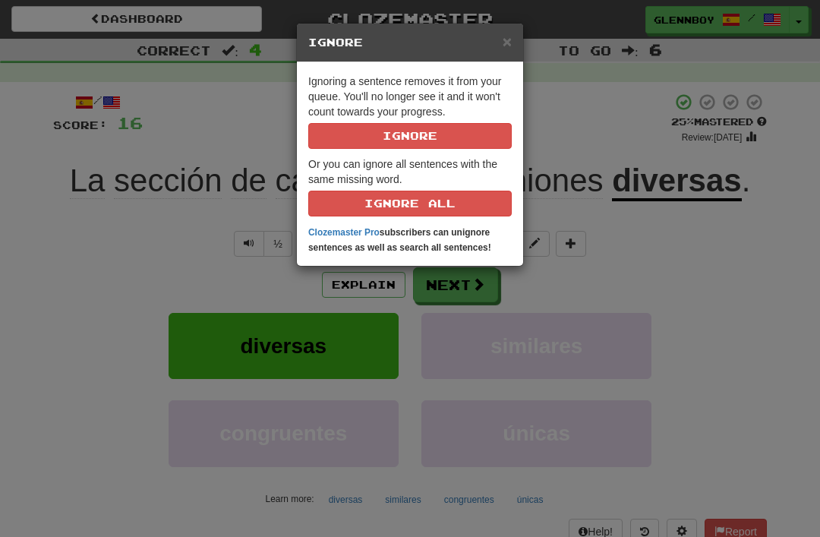
click at [383, 135] on button "Ignore" at bounding box center [409, 136] width 203 height 26
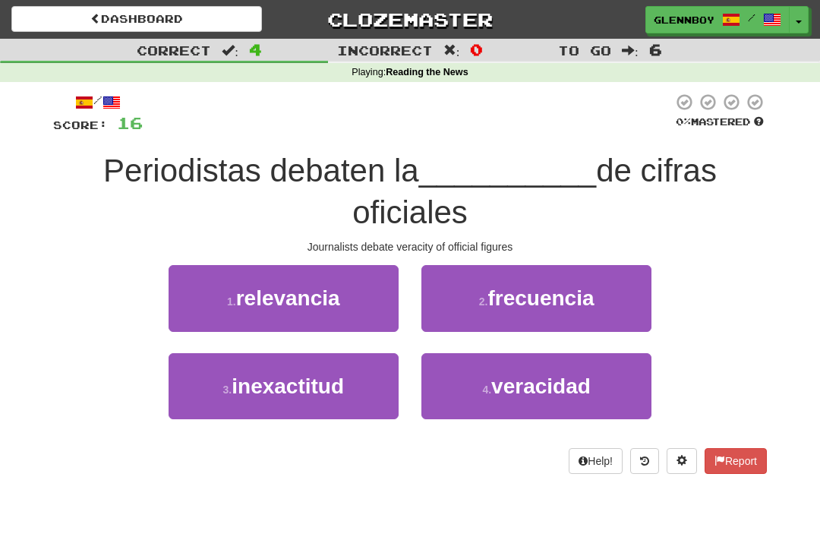
click at [506, 374] on span "veracidad" at bounding box center [540, 386] width 99 height 24
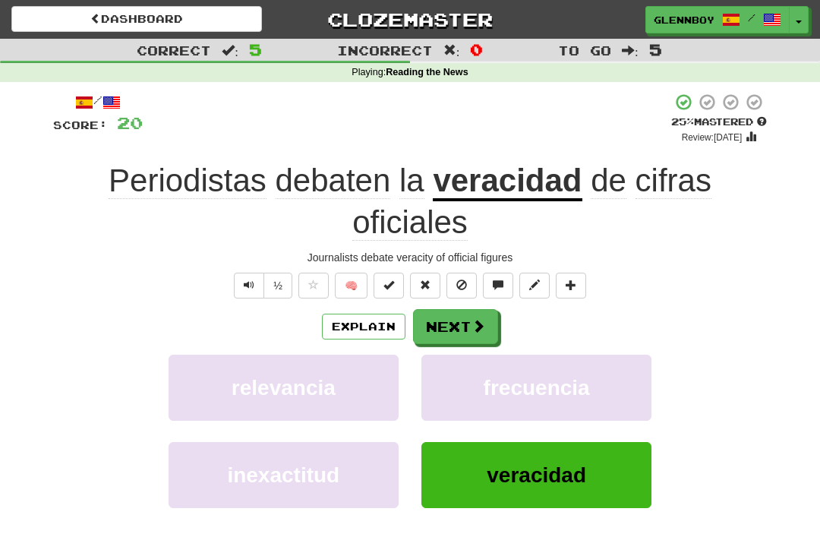
click at [454, 279] on button at bounding box center [461, 286] width 30 height 26
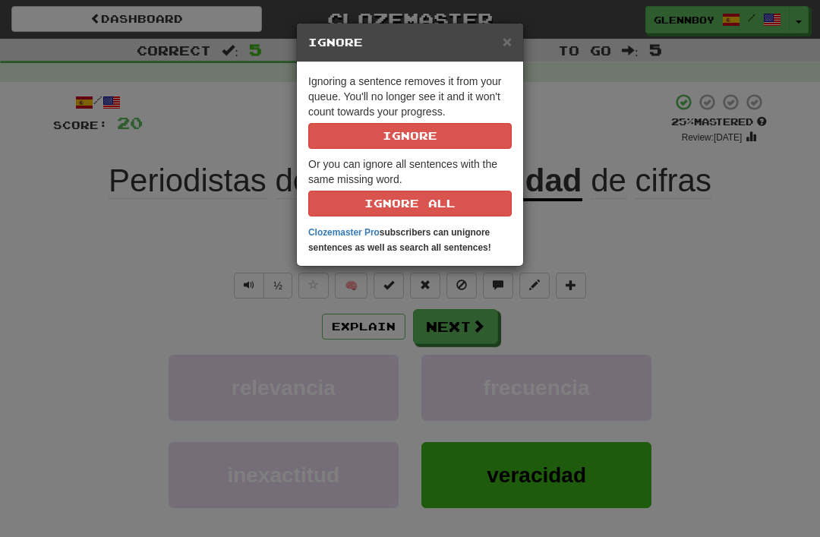
click at [391, 145] on button "Ignore" at bounding box center [409, 136] width 203 height 26
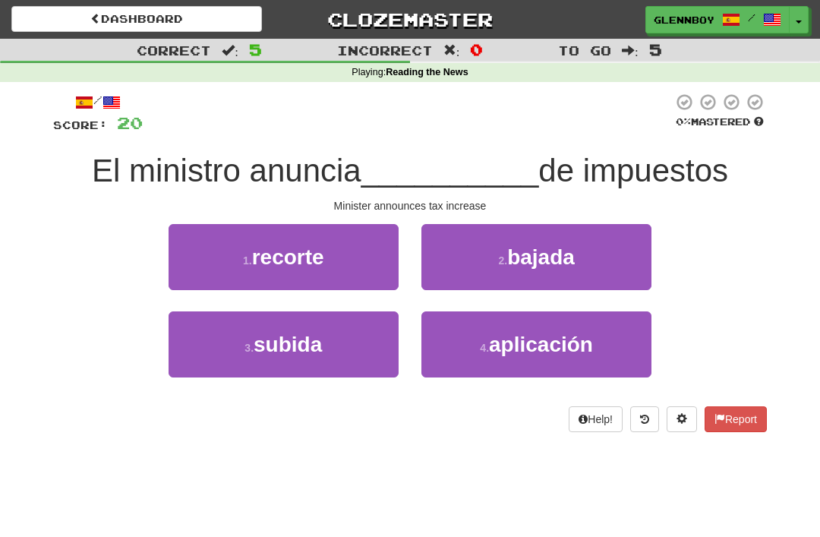
click at [277, 345] on span "subida" at bounding box center [288, 344] width 68 height 24
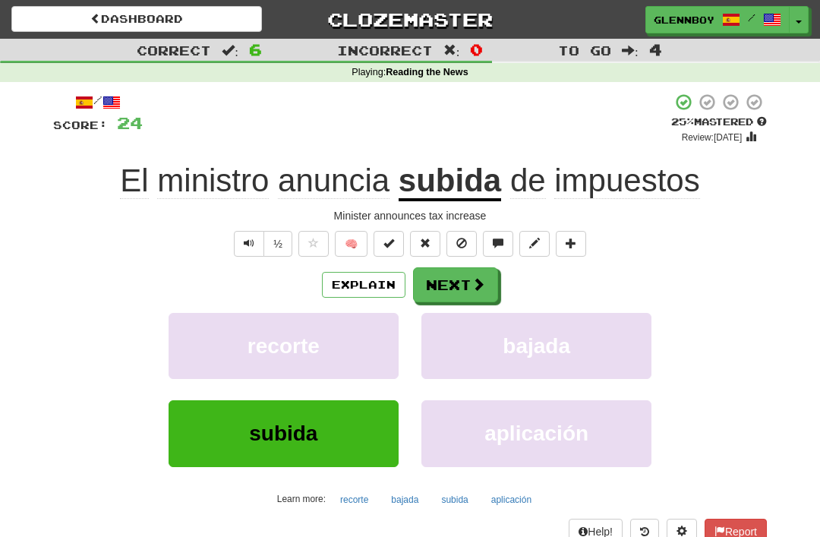
click at [462, 244] on span at bounding box center [461, 243] width 11 height 11
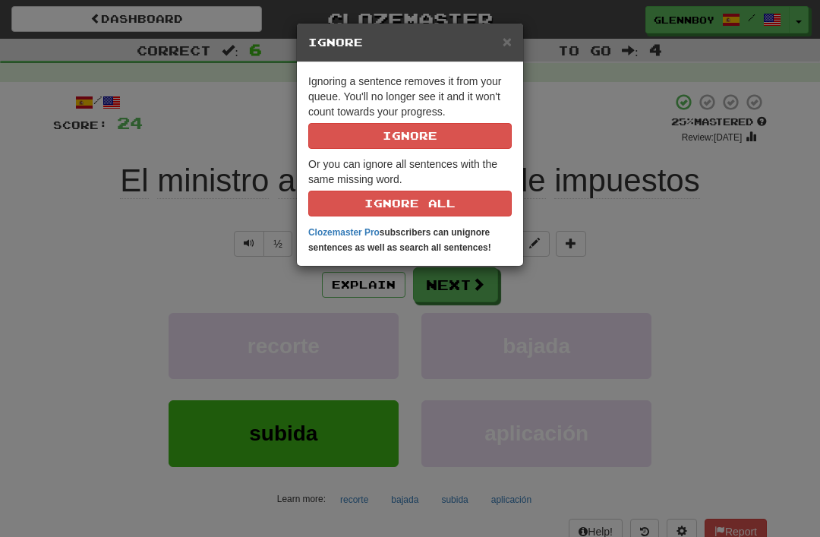
click at [405, 140] on button "Ignore" at bounding box center [409, 136] width 203 height 26
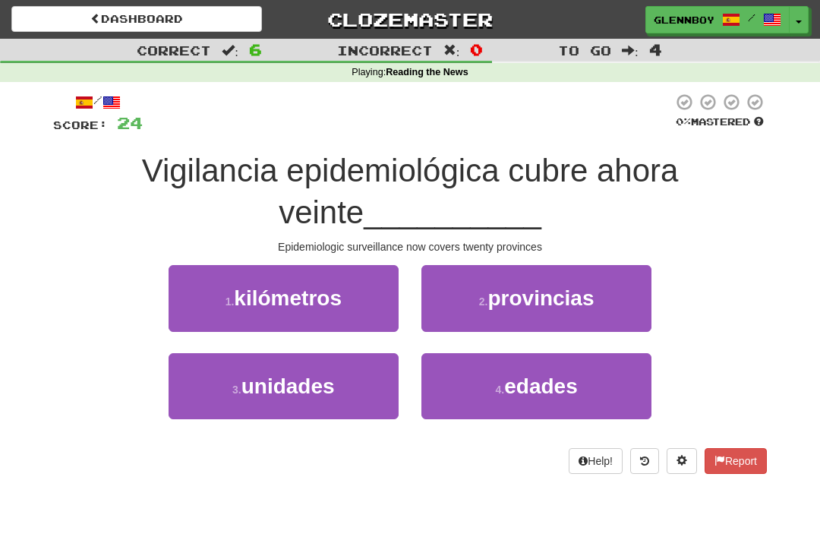
click at [522, 310] on button "2 . provincias" at bounding box center [536, 298] width 230 height 66
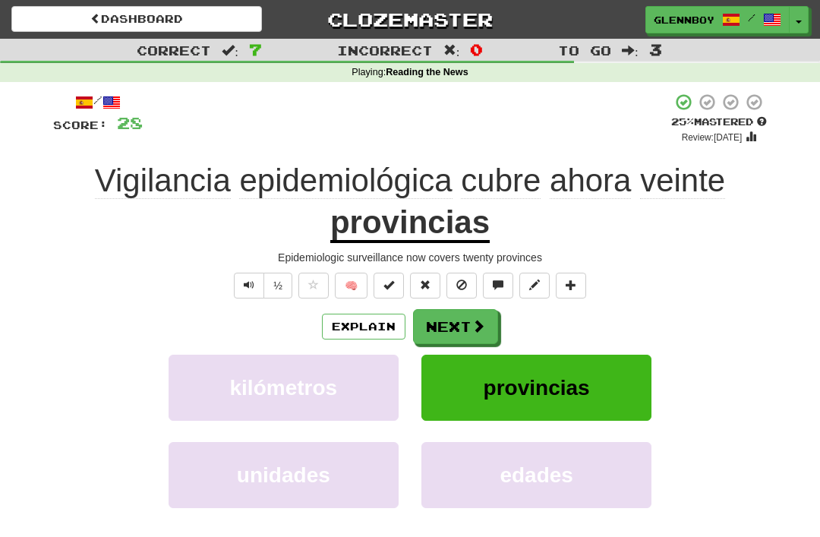
click at [453, 278] on button at bounding box center [461, 286] width 30 height 26
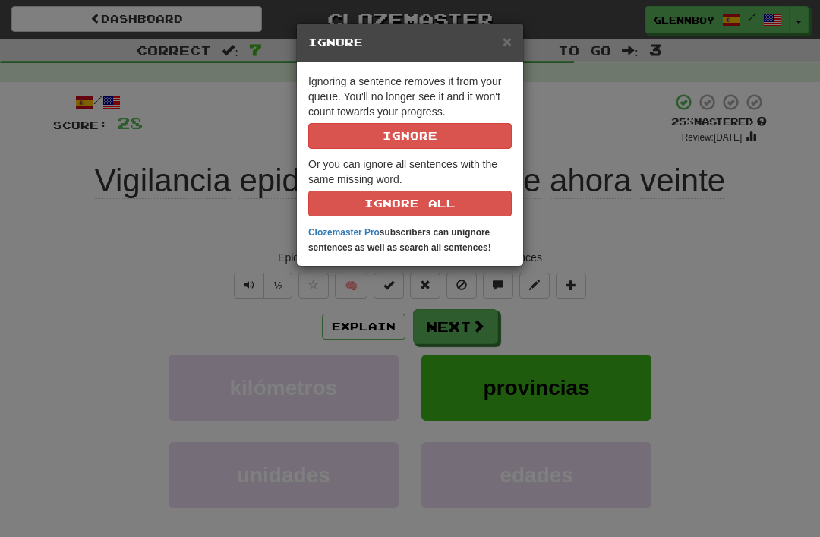
click at [383, 138] on button "Ignore" at bounding box center [409, 136] width 203 height 26
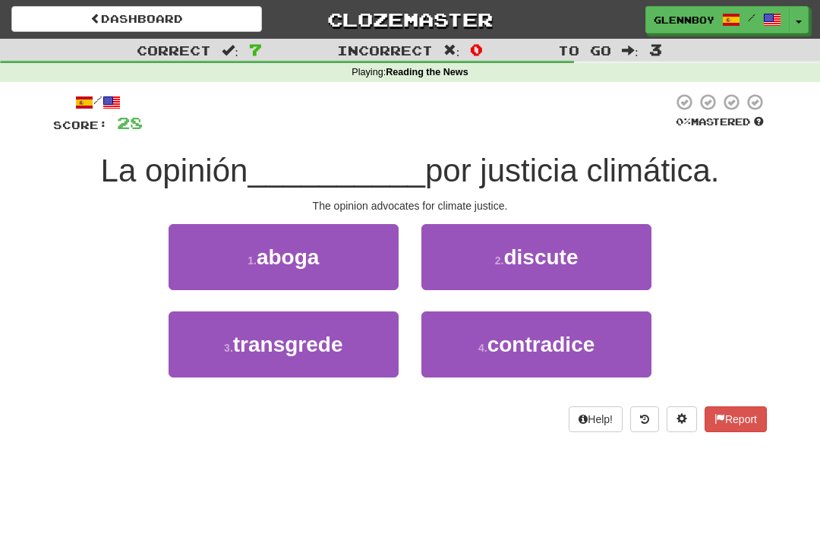
click at [266, 263] on span "aboga" at bounding box center [288, 257] width 62 height 24
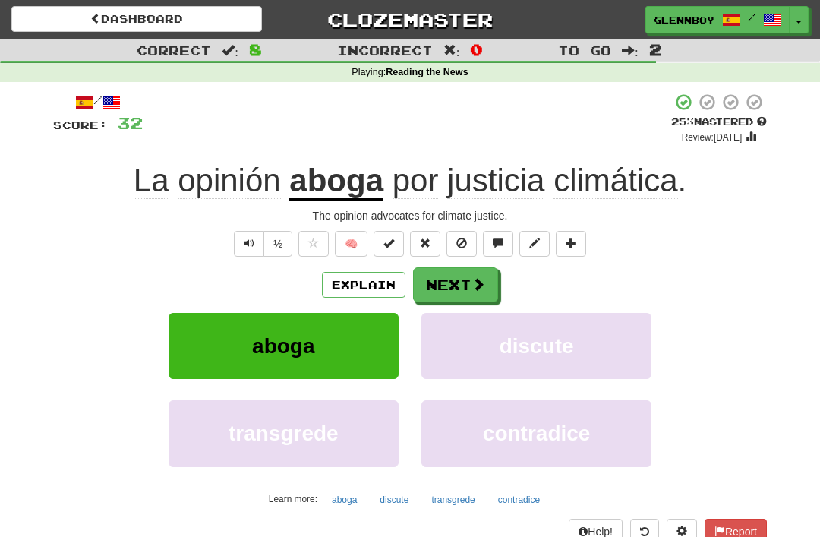
click at [463, 243] on span at bounding box center [461, 243] width 11 height 11
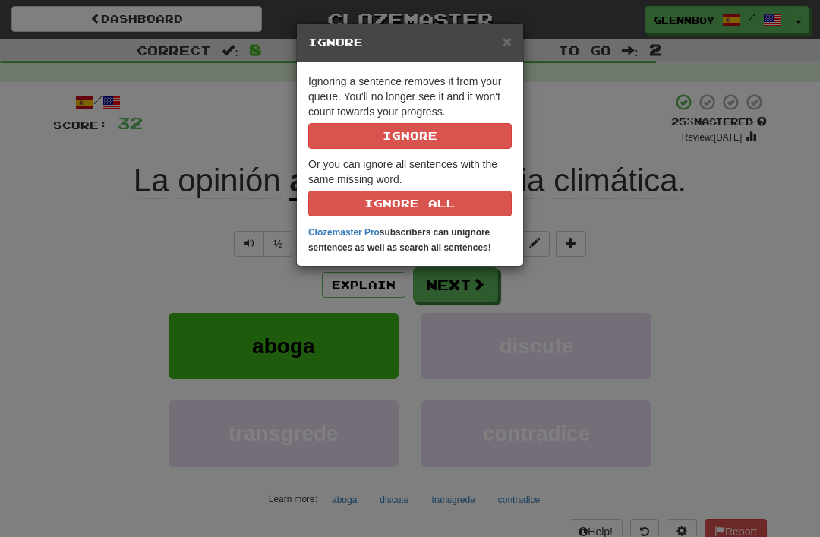
click at [402, 135] on button "Ignore" at bounding box center [409, 136] width 203 height 26
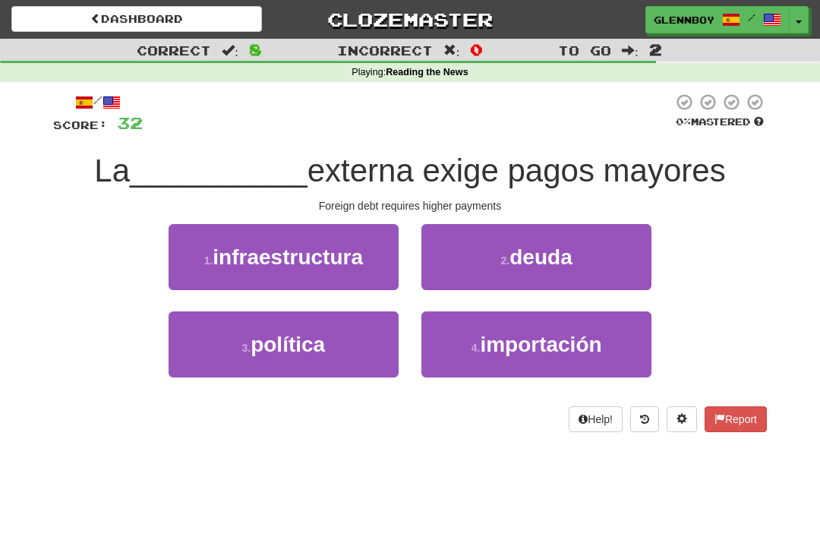
click at [516, 263] on span "deuda" at bounding box center [540, 257] width 62 height 24
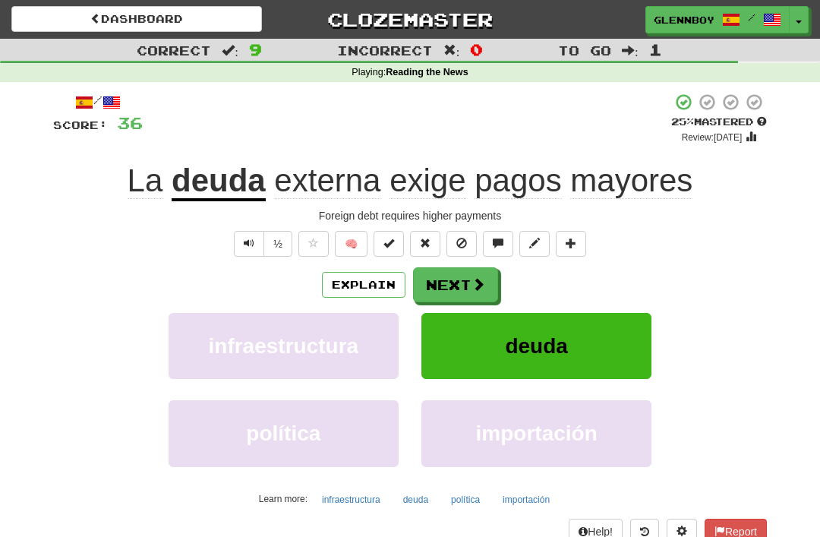
click at [464, 241] on span at bounding box center [461, 243] width 11 height 11
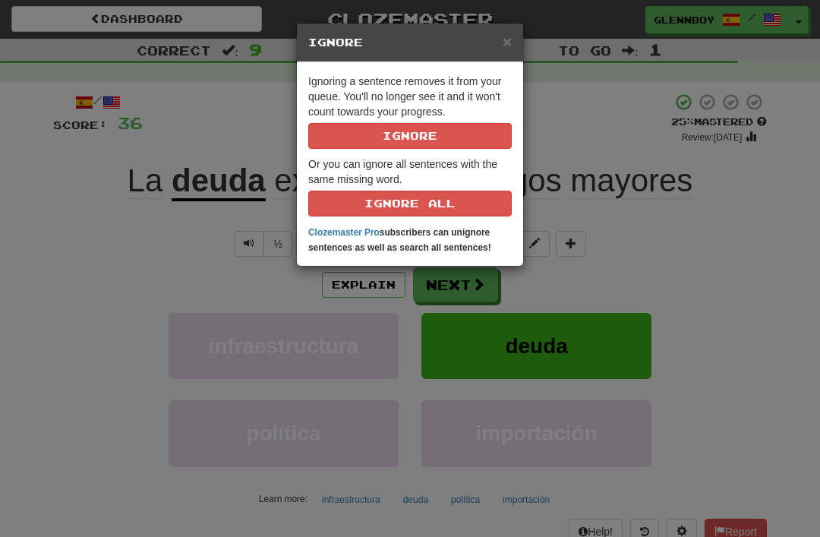
click at [383, 131] on button "Ignore" at bounding box center [409, 136] width 203 height 26
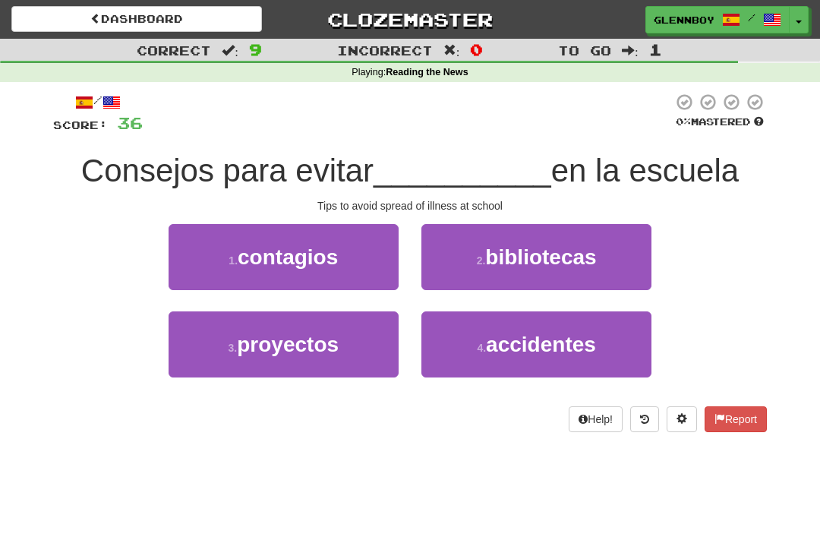
click at [287, 260] on span "contagios" at bounding box center [288, 257] width 100 height 24
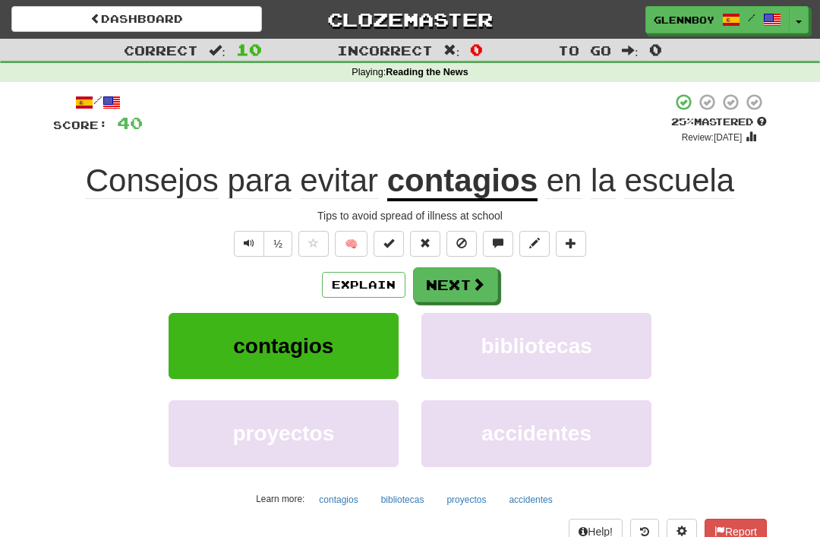
click at [461, 243] on span at bounding box center [461, 243] width 11 height 11
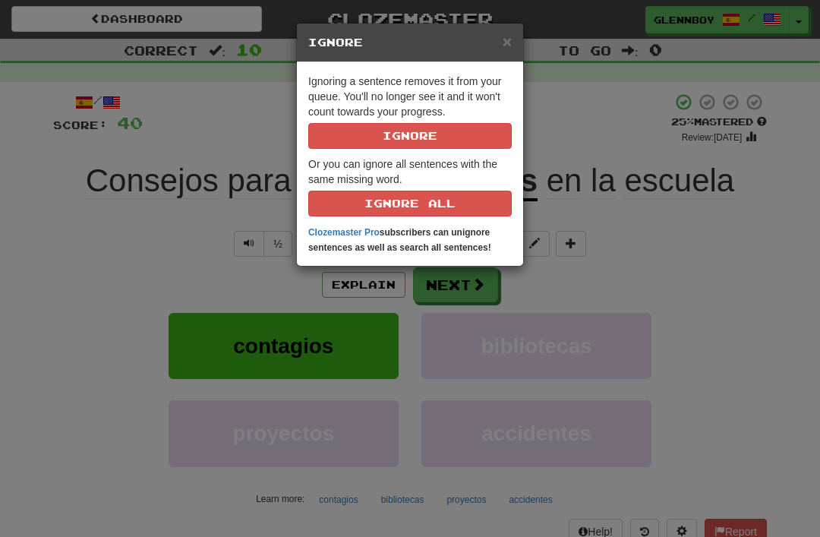
click at [387, 142] on button "Ignore" at bounding box center [409, 136] width 203 height 26
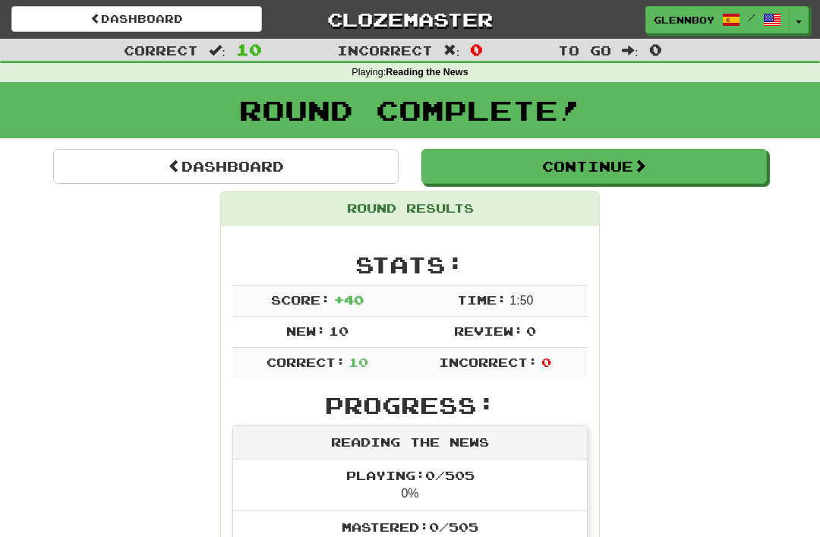
click at [143, 21] on link "Dashboard" at bounding box center [136, 19] width 251 height 26
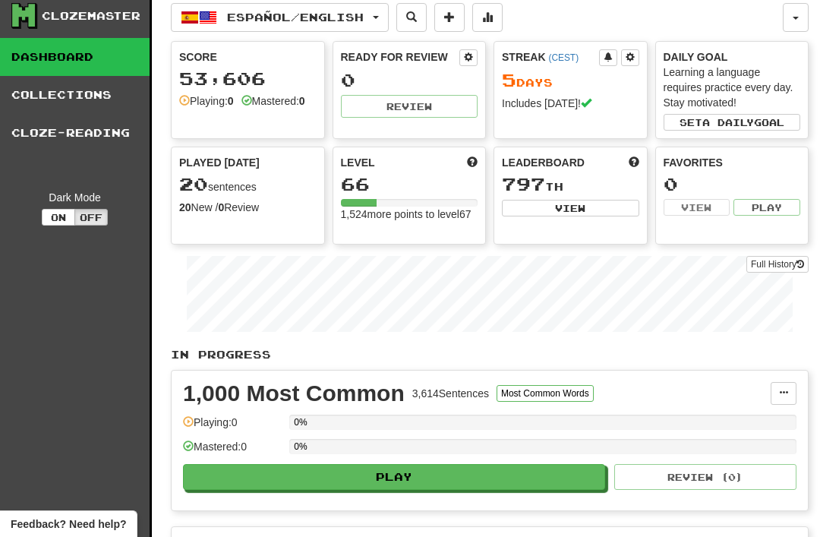
scroll to position [8, 0]
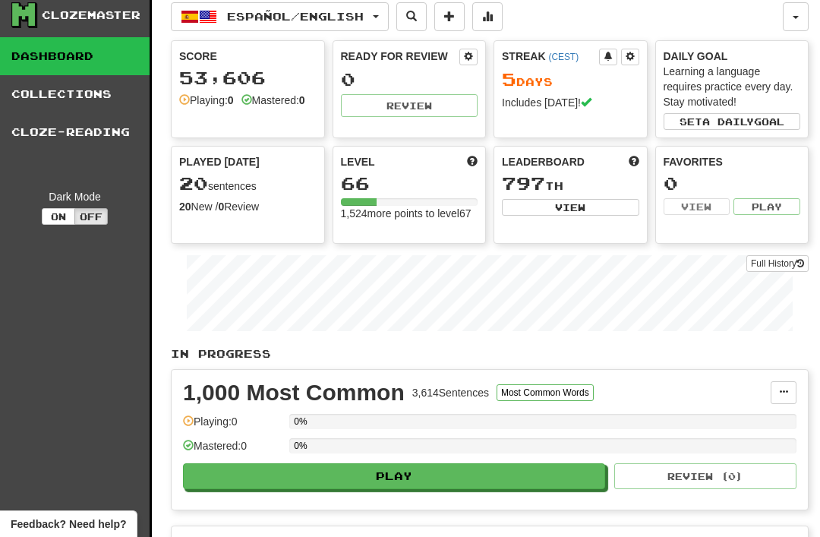
click at [44, 112] on link "Collections" at bounding box center [75, 94] width 150 height 38
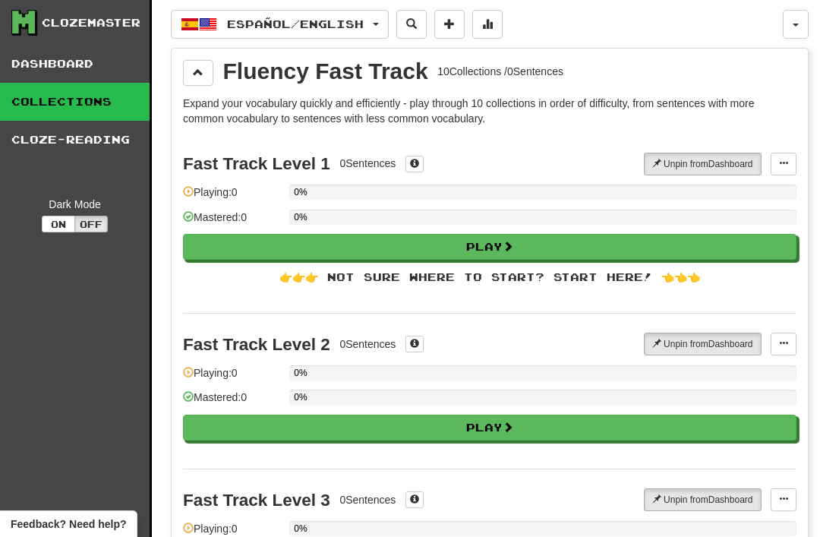
click at [60, 138] on link "Cloze-Reading" at bounding box center [75, 140] width 150 height 38
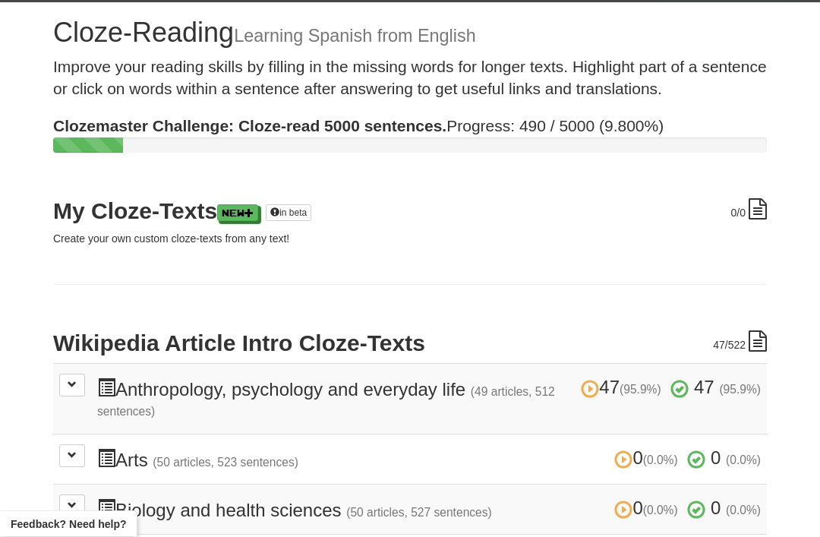
scroll to position [50, 0]
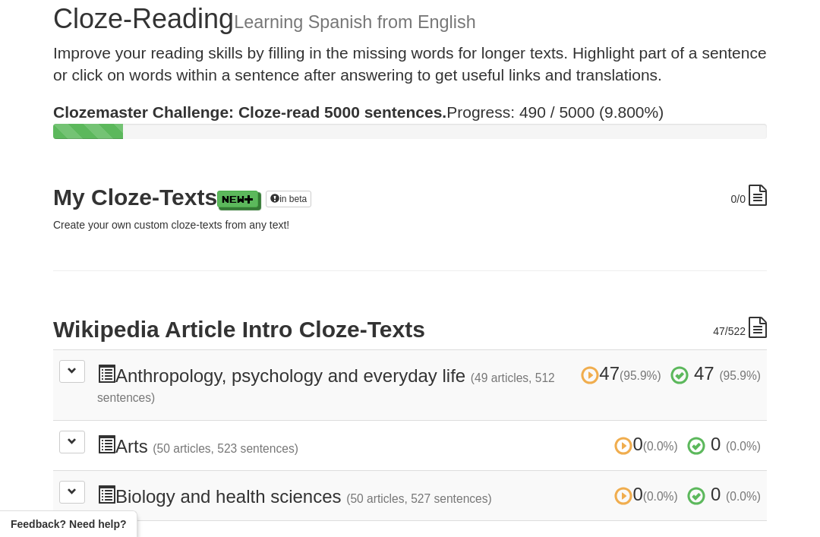
click at [73, 372] on span at bounding box center [72, 370] width 9 height 9
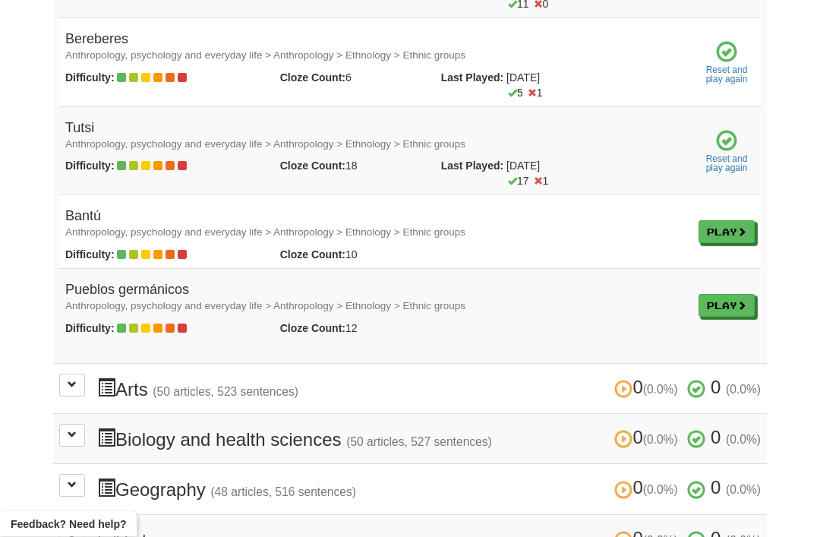
scroll to position [4429, 0]
click at [713, 220] on link "Play" at bounding box center [726, 231] width 56 height 23
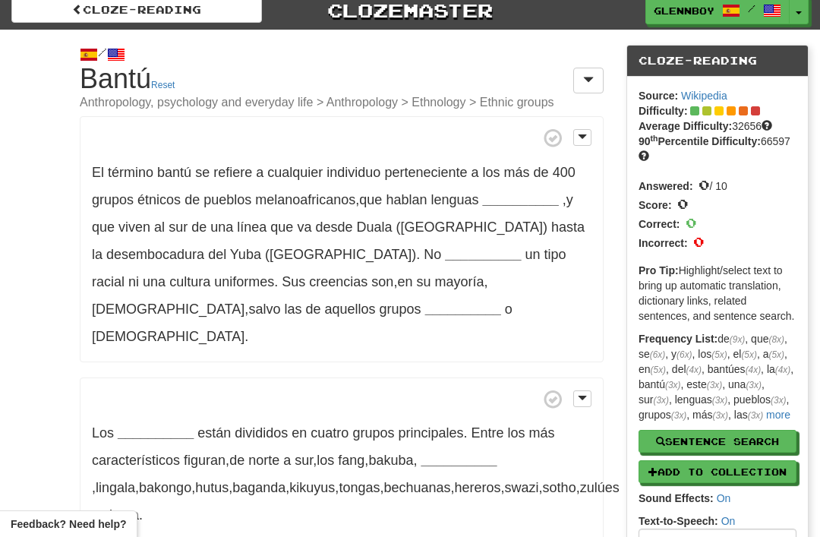
scroll to position [12, 0]
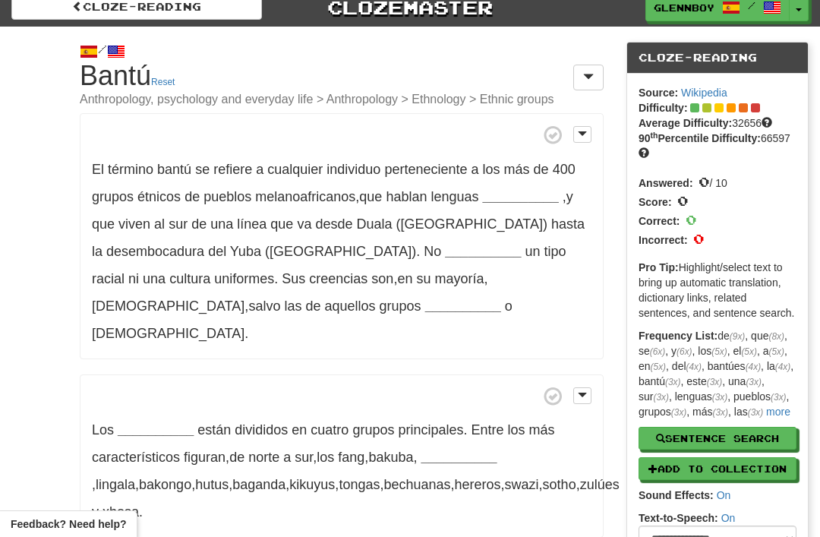
click at [509, 193] on strong "__________" at bounding box center [521, 196] width 76 height 15
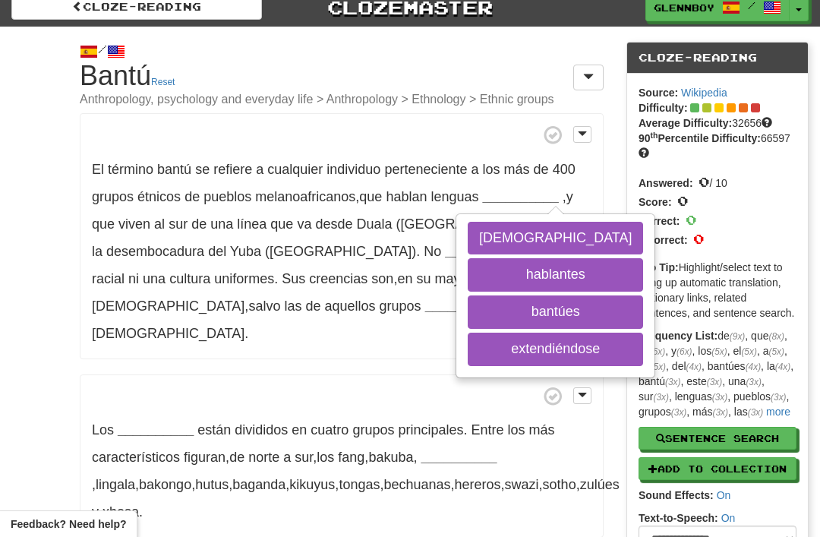
click at [502, 311] on button "bantúes" at bounding box center [555, 311] width 175 height 33
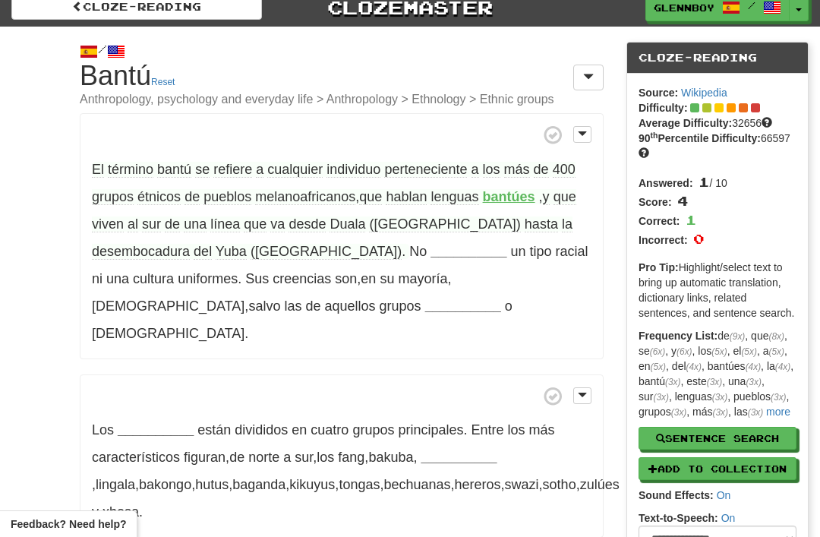
click at [290, 197] on span "melanoafricanos" at bounding box center [305, 197] width 100 height 16
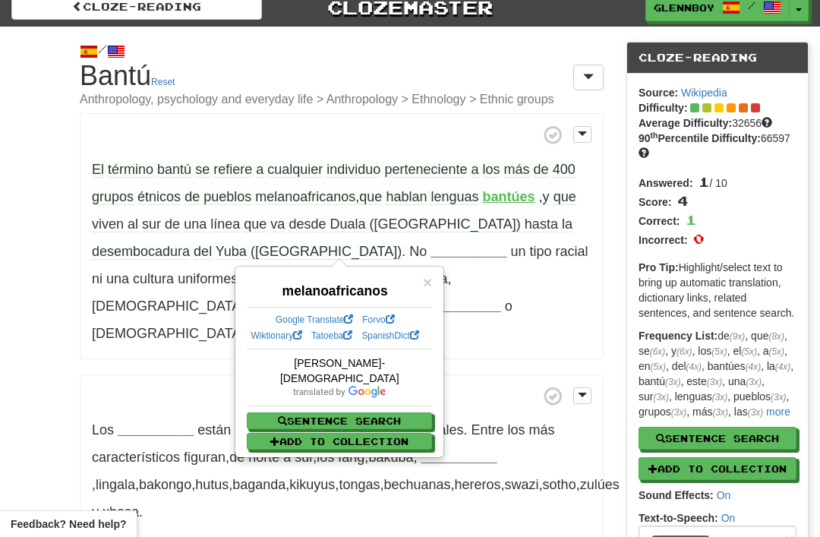
click at [8, 251] on div "/ Cloze-[GEOGRAPHIC_DATA] Bantú Reset Anthropology, psychology and everyday lif…" at bounding box center [410, 521] width 820 height 988
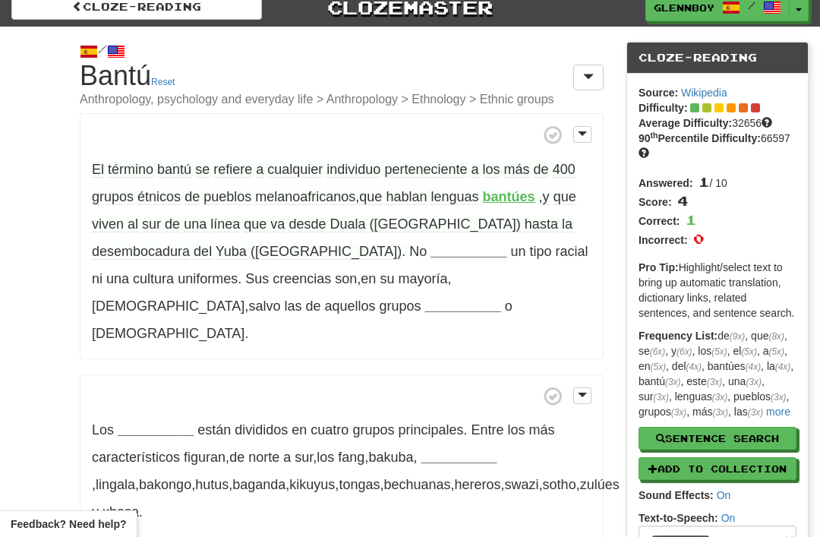
click at [190, 244] on span "desembocadura" at bounding box center [141, 252] width 98 height 16
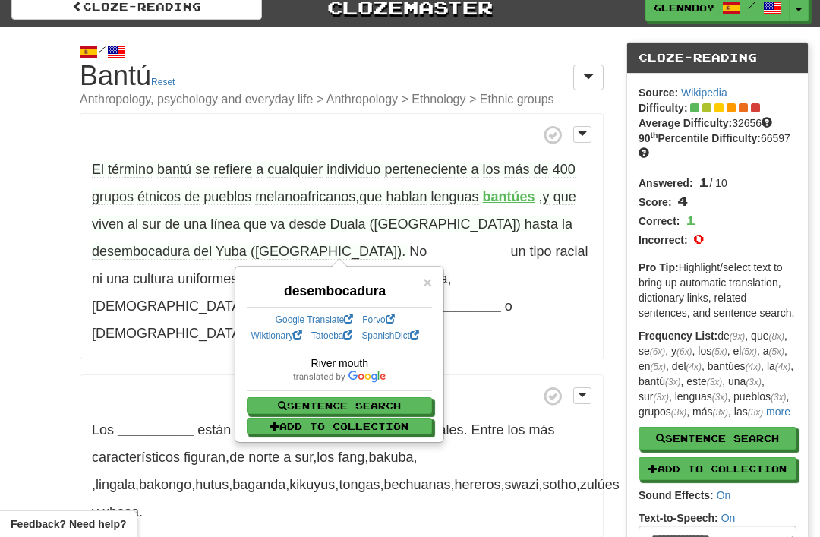
click at [30, 348] on div "/ Cloze-[GEOGRAPHIC_DATA] Bantú Reset Anthropology, psychology and everyday lif…" at bounding box center [410, 521] width 820 height 988
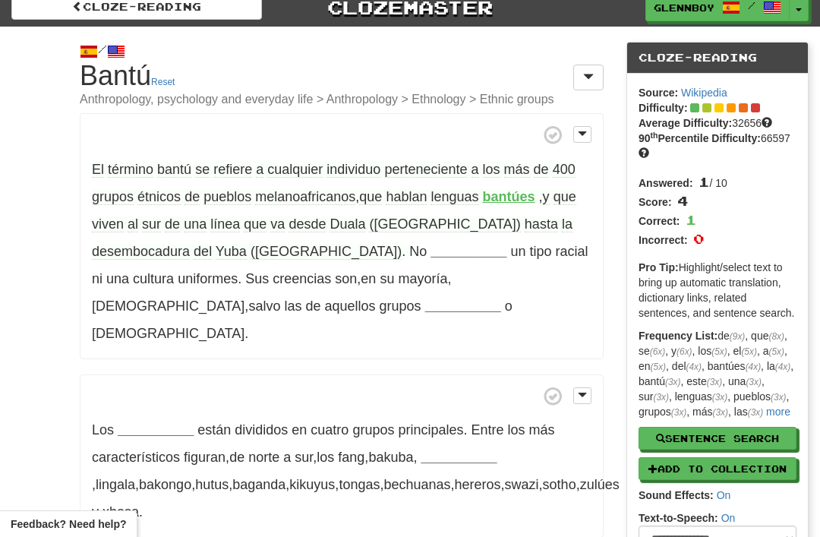
click at [430, 246] on strong "__________" at bounding box center [468, 251] width 76 height 15
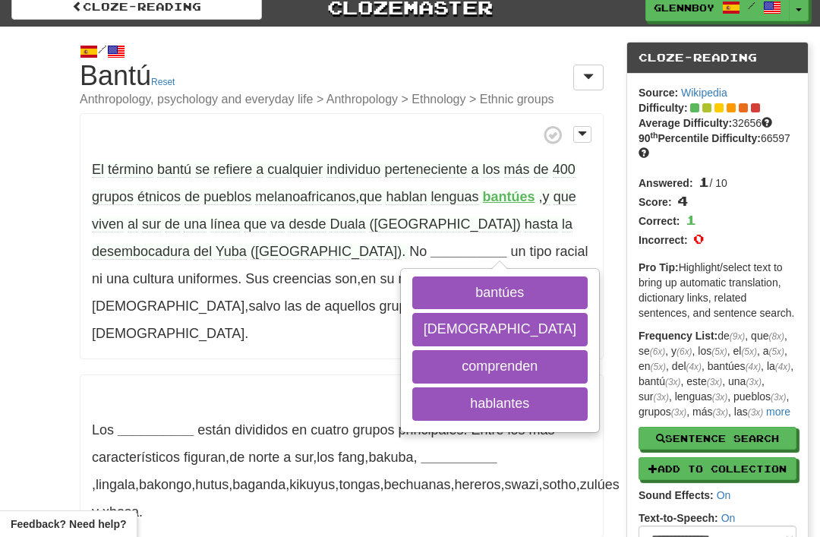
click at [412, 362] on button "comprenden" at bounding box center [499, 366] width 175 height 33
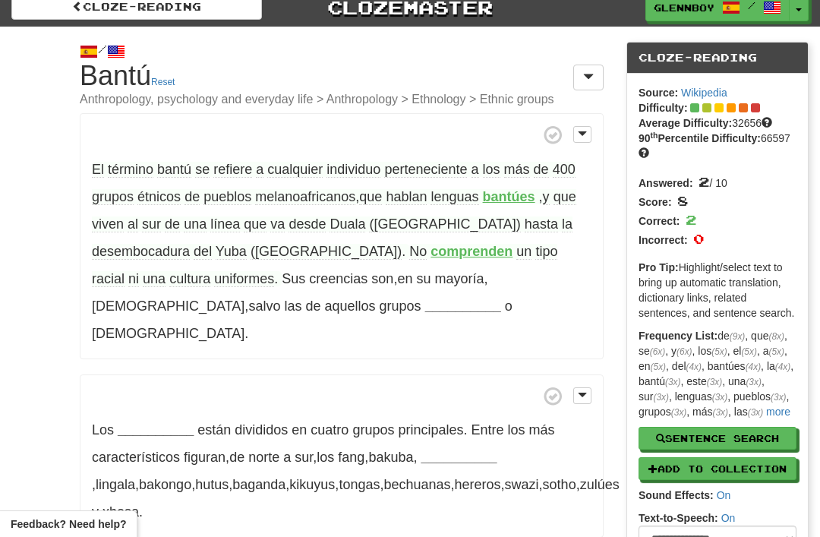
click at [501, 298] on strong "__________" at bounding box center [463, 305] width 76 height 15
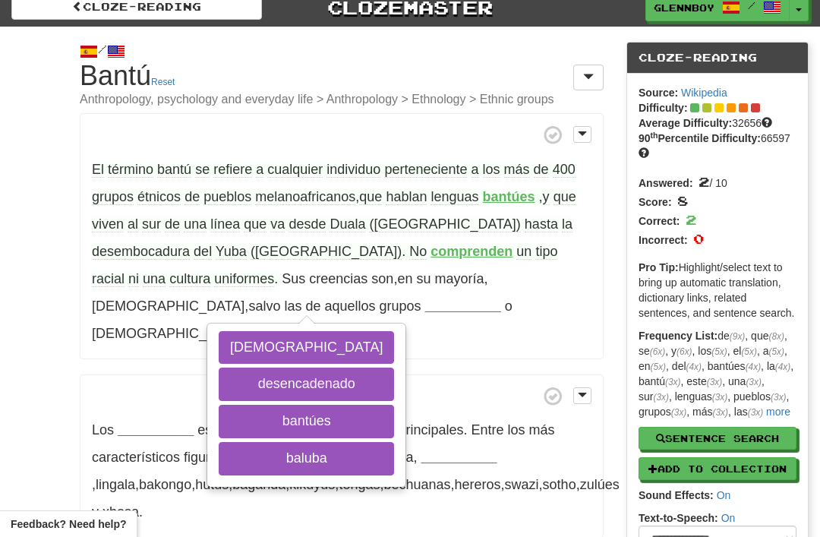
click at [394, 331] on button "[DEMOGRAPHIC_DATA]" at bounding box center [306, 347] width 175 height 33
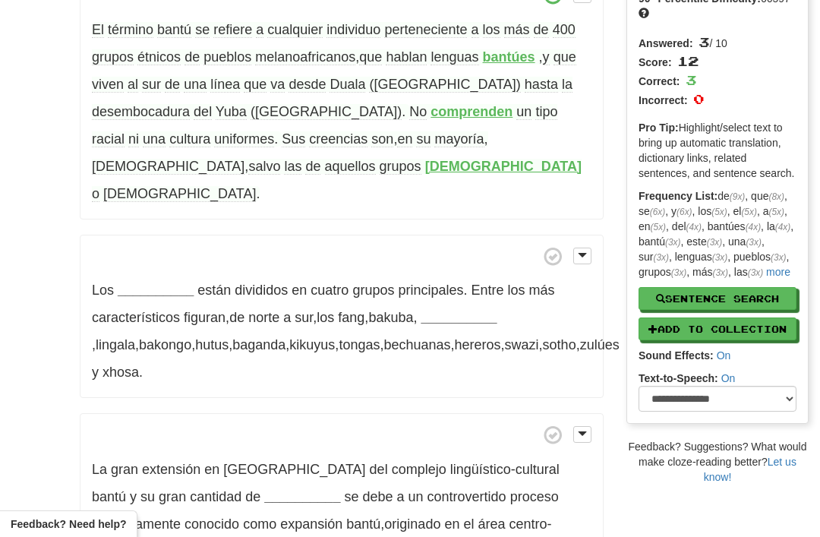
scroll to position [162, 0]
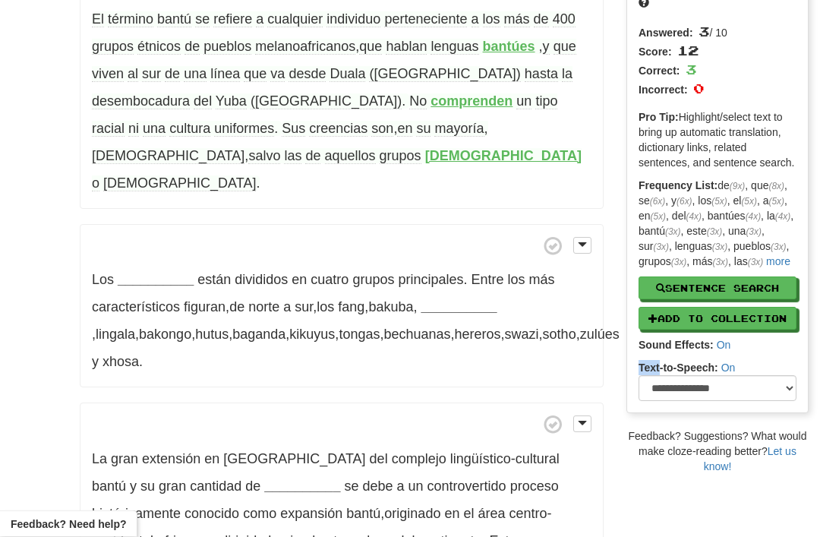
click at [225, 176] on span "[DEMOGRAPHIC_DATA]" at bounding box center [179, 184] width 153 height 16
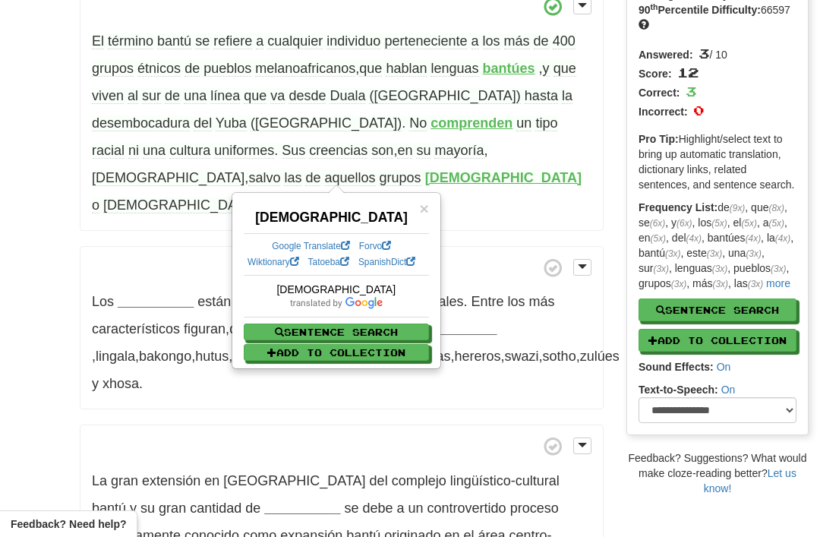
scroll to position [127, 0]
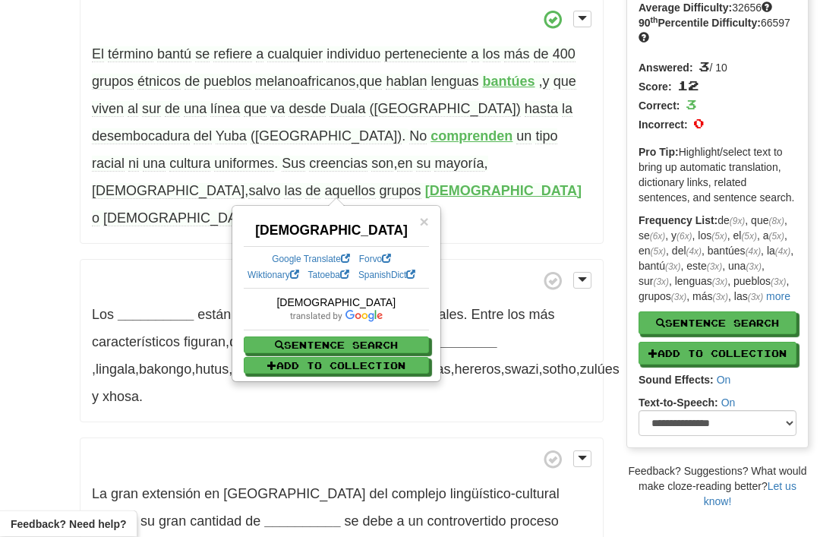
click at [11, 255] on div "/ Cloze-[GEOGRAPHIC_DATA] Bantú Reset Anthropology, psychology and everyday lif…" at bounding box center [410, 406] width 820 height 988
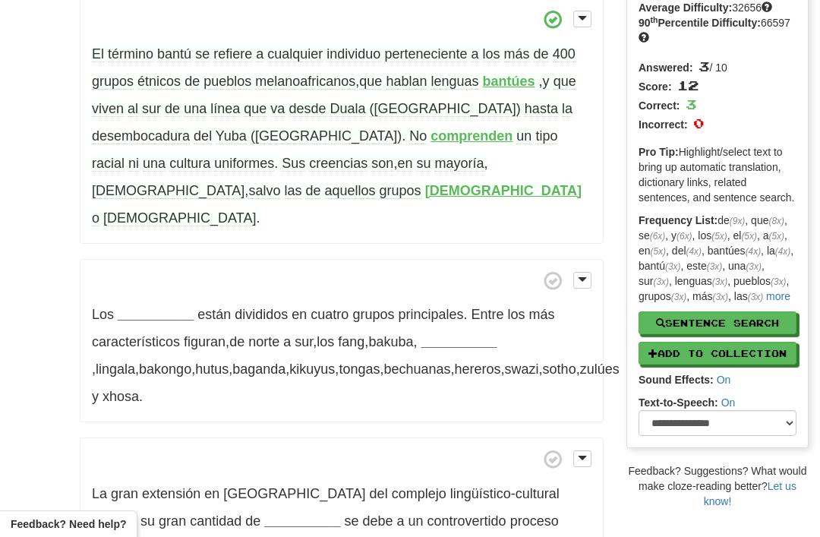
click at [152, 307] on strong "__________" at bounding box center [156, 314] width 76 height 15
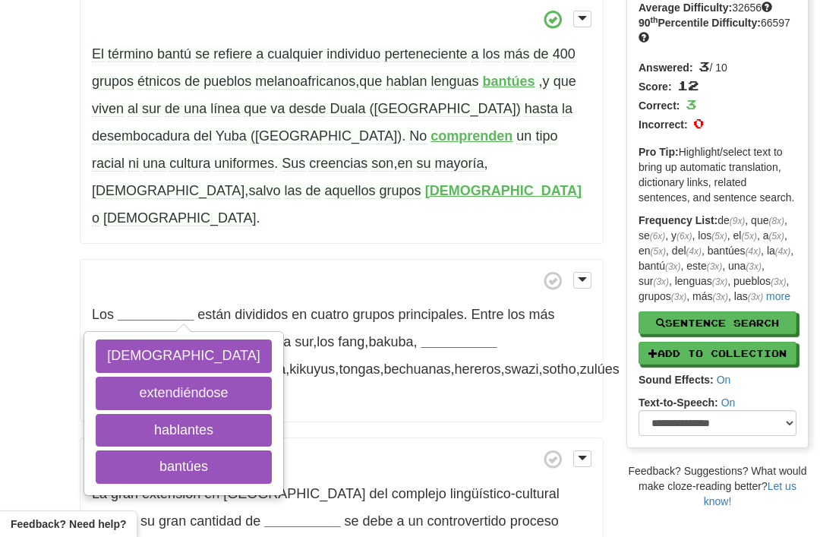
click at [150, 450] on button "bantúes" at bounding box center [183, 466] width 175 height 33
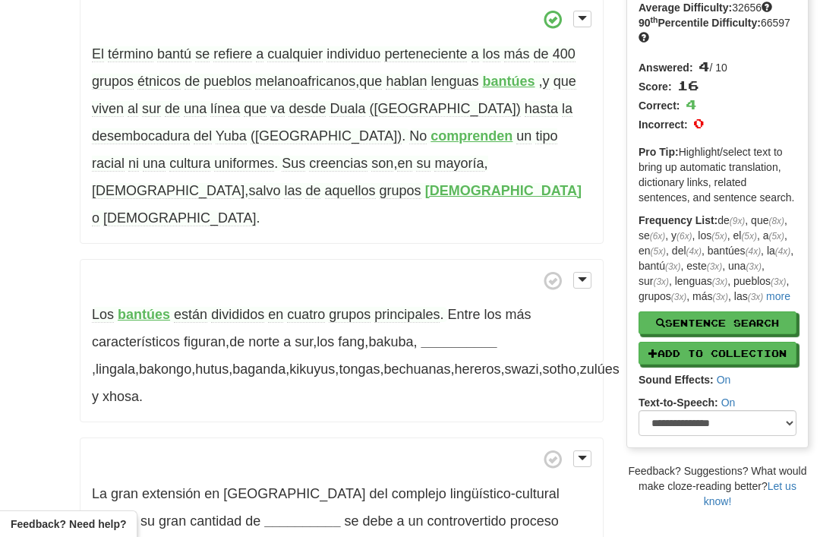
click at [459, 334] on strong "__________" at bounding box center [459, 341] width 76 height 15
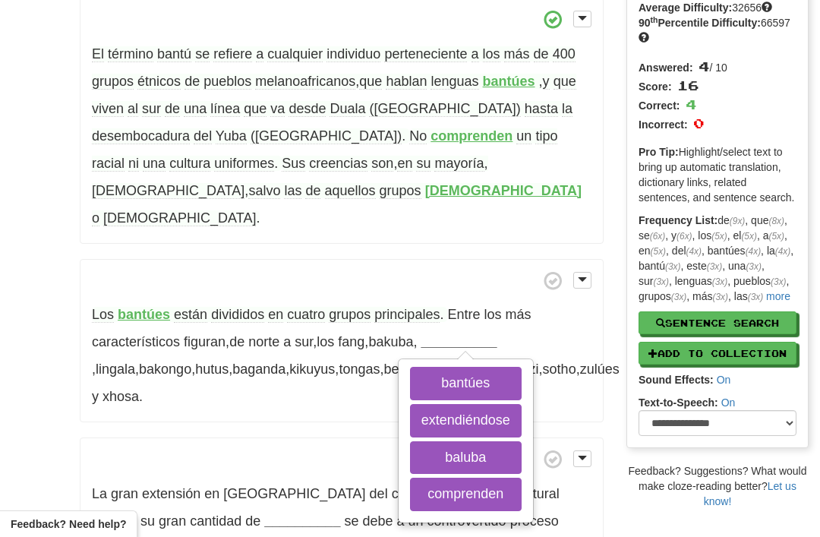
click at [455, 441] on button "baluba" at bounding box center [466, 457] width 112 height 33
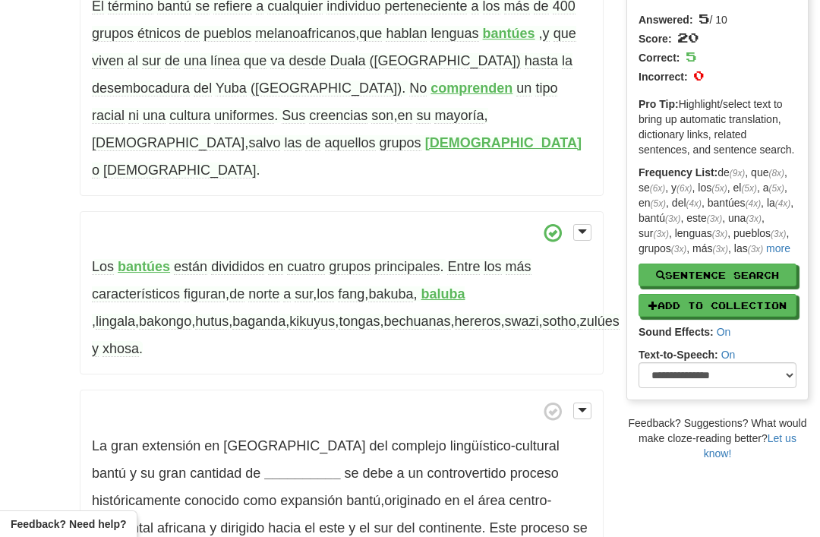
scroll to position [176, 0]
click at [135, 285] on span "característicos" at bounding box center [136, 293] width 88 height 16
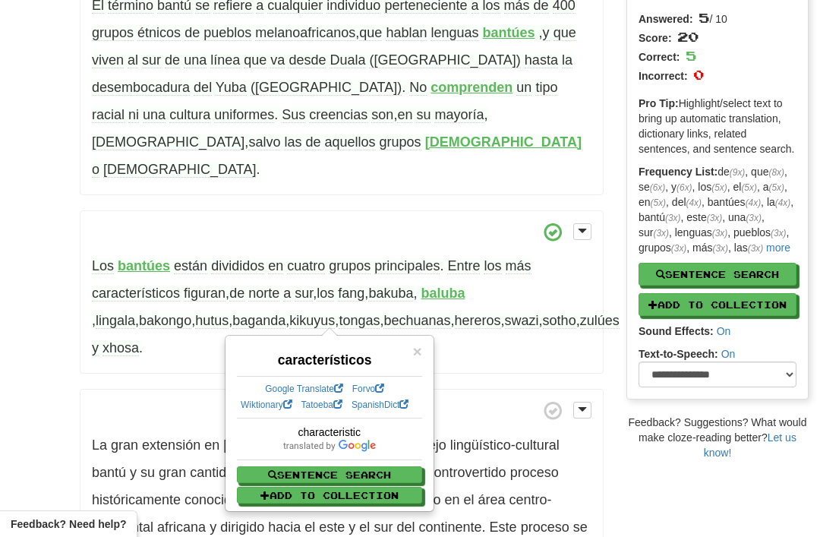
click at [3, 298] on div "/ Cloze-[GEOGRAPHIC_DATA] Bantú Reset Anthropology, psychology and everyday lif…" at bounding box center [410, 357] width 820 height 988
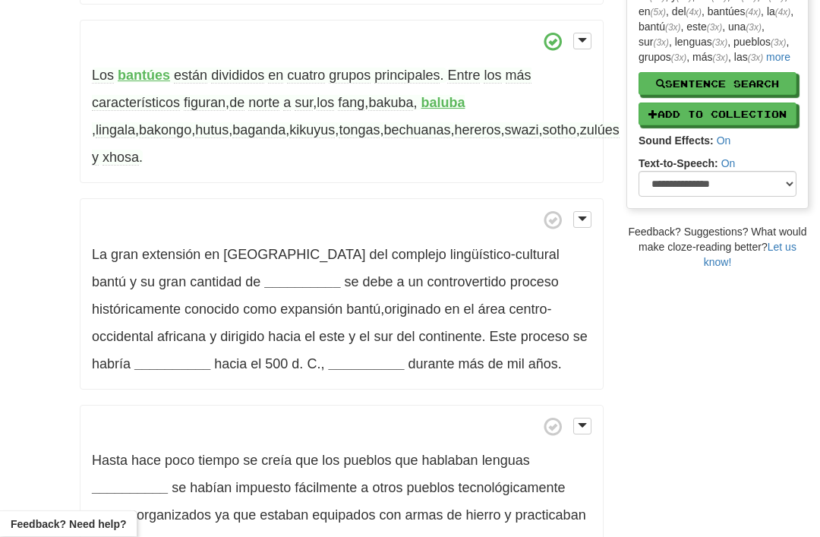
scroll to position [368, 0]
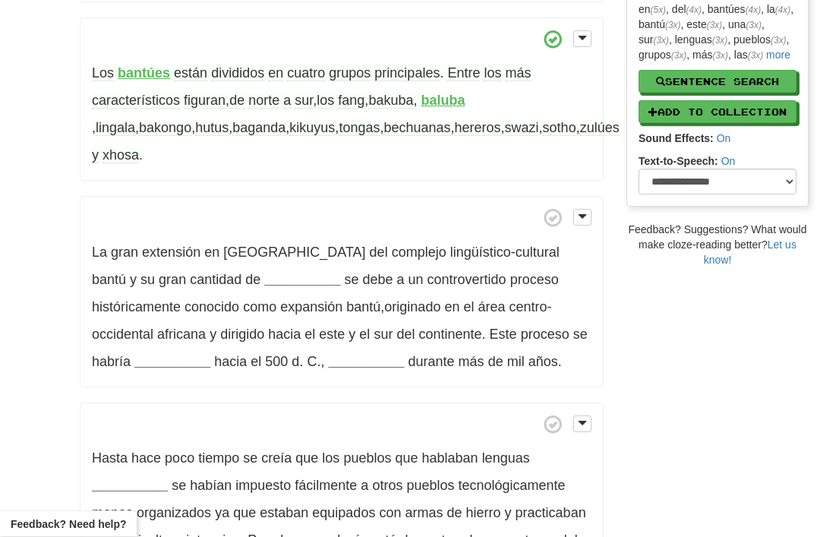
click at [264, 273] on strong "__________" at bounding box center [302, 280] width 76 height 15
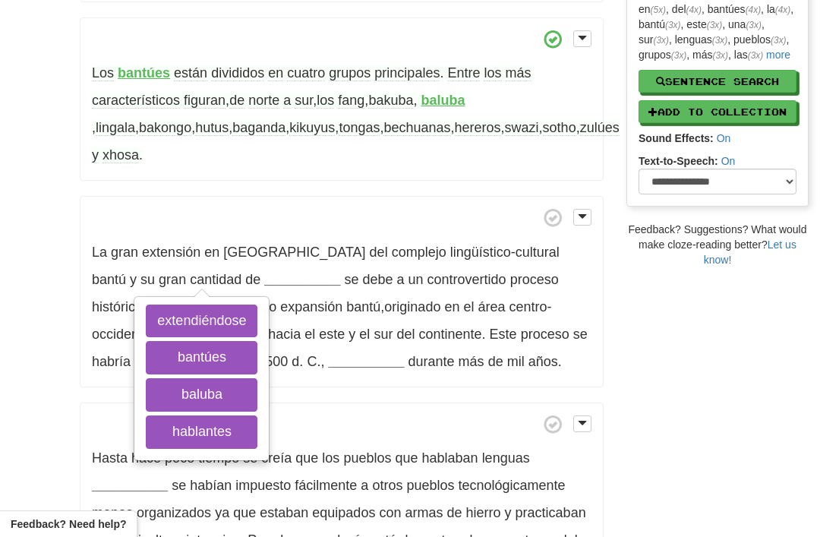
click at [198, 415] on button "hablantes" at bounding box center [202, 431] width 112 height 33
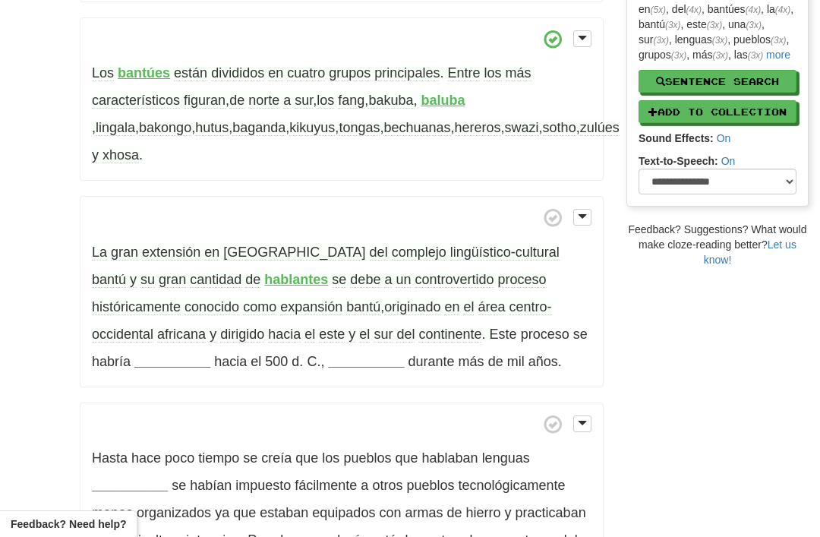
click at [415, 272] on span "controvertido" at bounding box center [454, 280] width 79 height 16
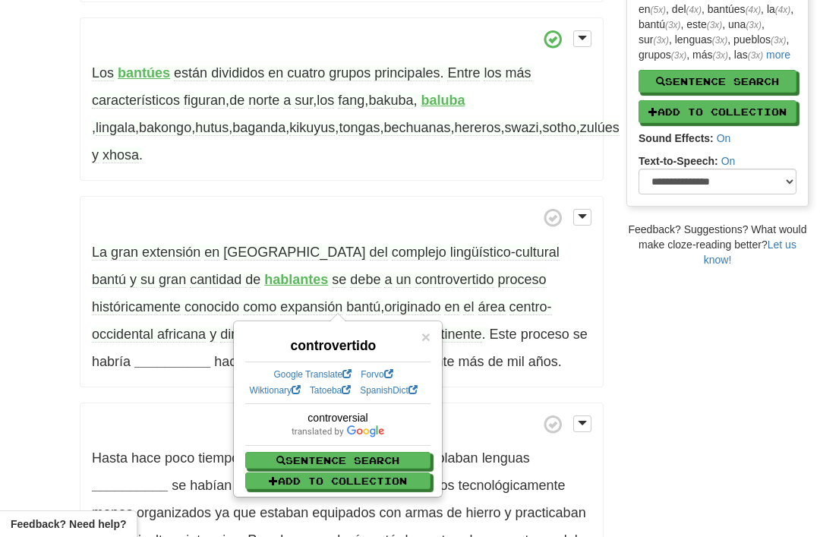
click at [7, 279] on div "/ Cloze-[GEOGRAPHIC_DATA] Bantú Reset Anthropology, psychology and everyday lif…" at bounding box center [410, 164] width 820 height 988
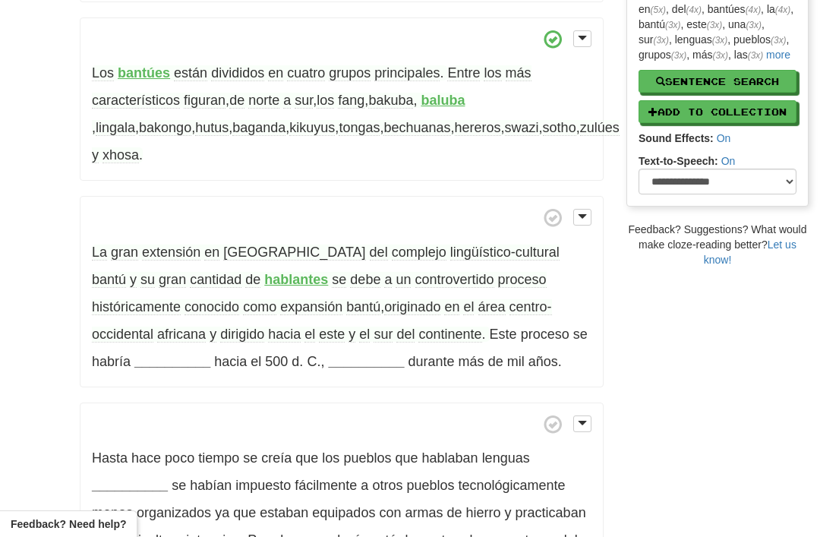
click at [210, 354] on strong "__________" at bounding box center [172, 361] width 76 height 15
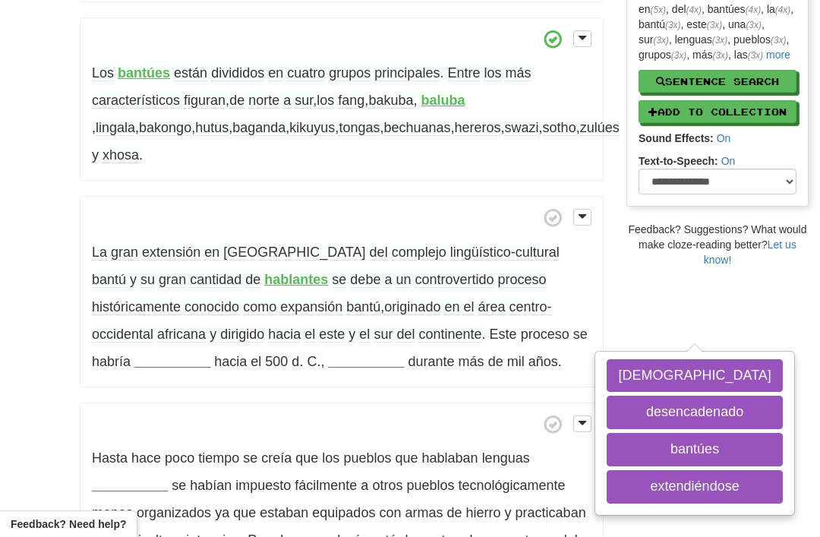
click at [607, 470] on button "extendiéndose" at bounding box center [694, 486] width 175 height 33
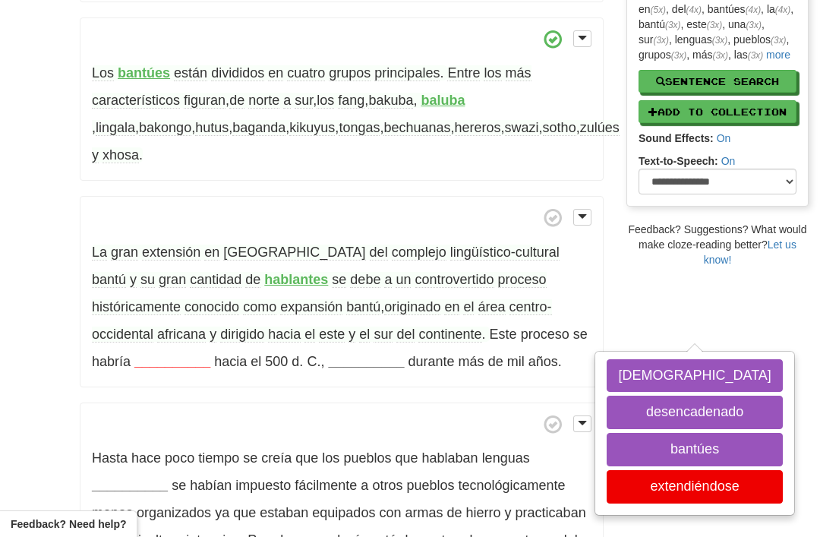
click at [607, 395] on button "desencadenado" at bounding box center [694, 411] width 175 height 33
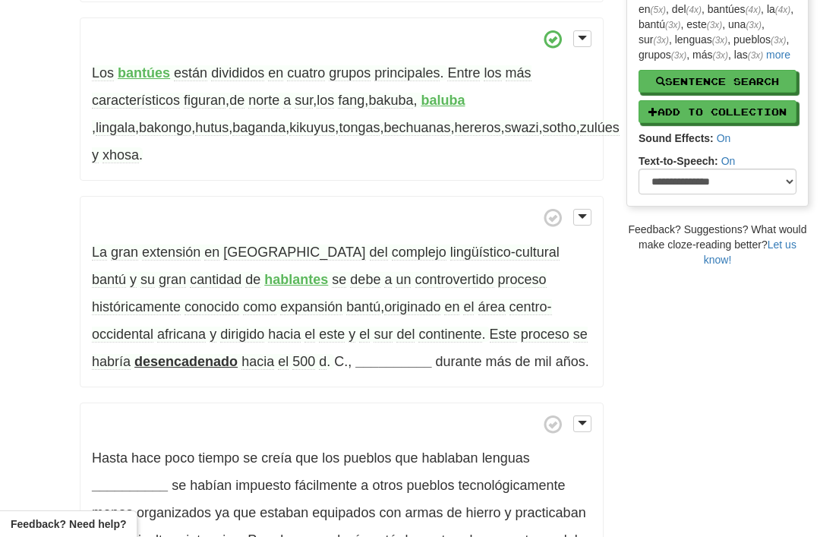
click at [355, 354] on strong "__________" at bounding box center [393, 361] width 76 height 15
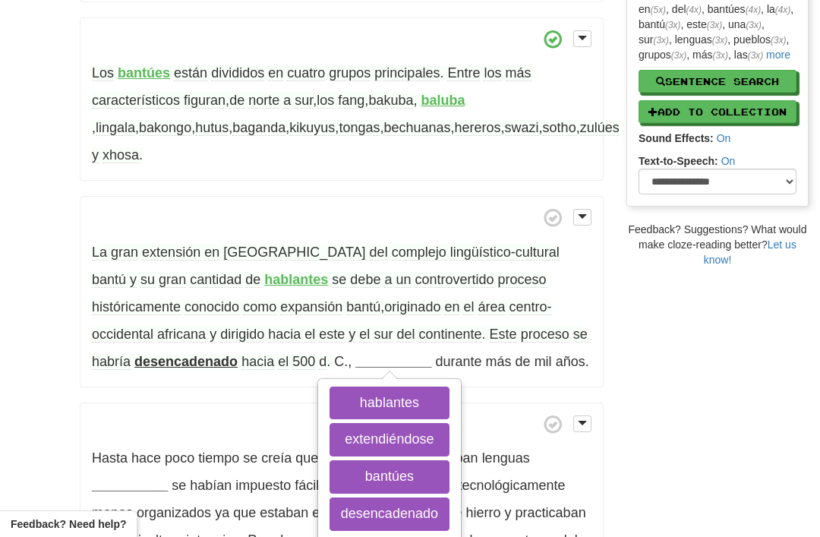
click at [329, 423] on button "extendiéndose" at bounding box center [389, 439] width 120 height 33
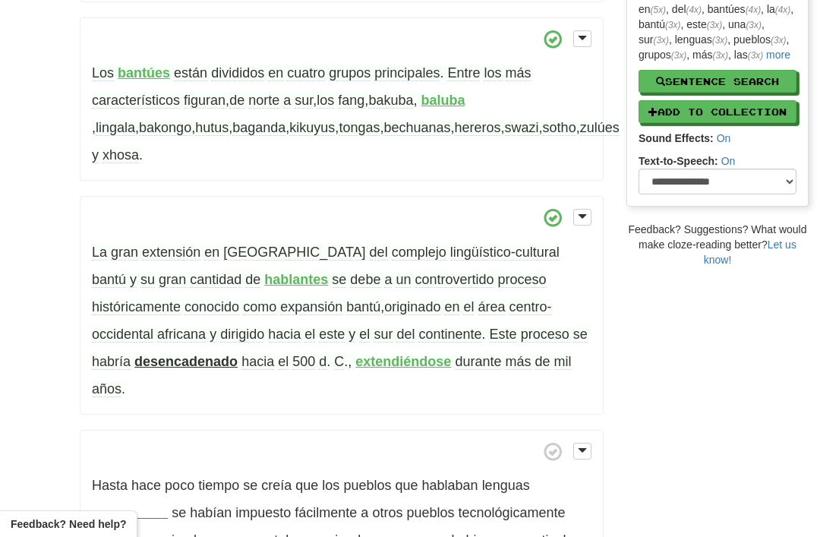
click at [134, 354] on strong "desencadenado" at bounding box center [185, 361] width 103 height 15
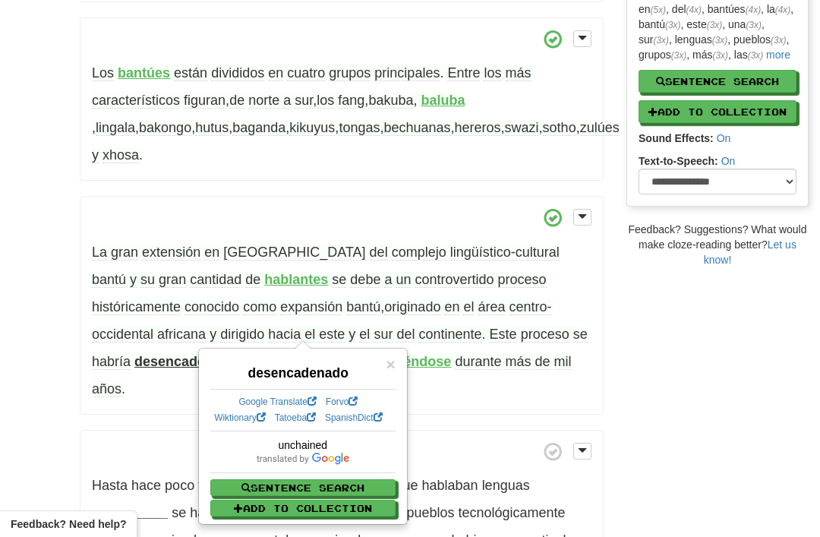
click at [131, 354] on span "habría" at bounding box center [111, 362] width 39 height 16
click at [11, 353] on div "/ Cloze-[GEOGRAPHIC_DATA] Bantú Reset Anthropology, psychology and everyday lif…" at bounding box center [410, 178] width 820 height 1016
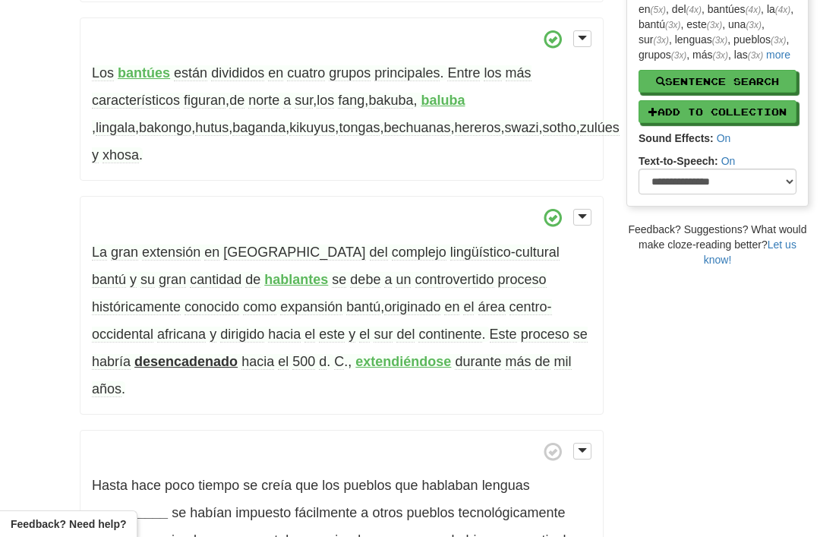
click at [134, 354] on strong "desencadenado" at bounding box center [185, 361] width 103 height 15
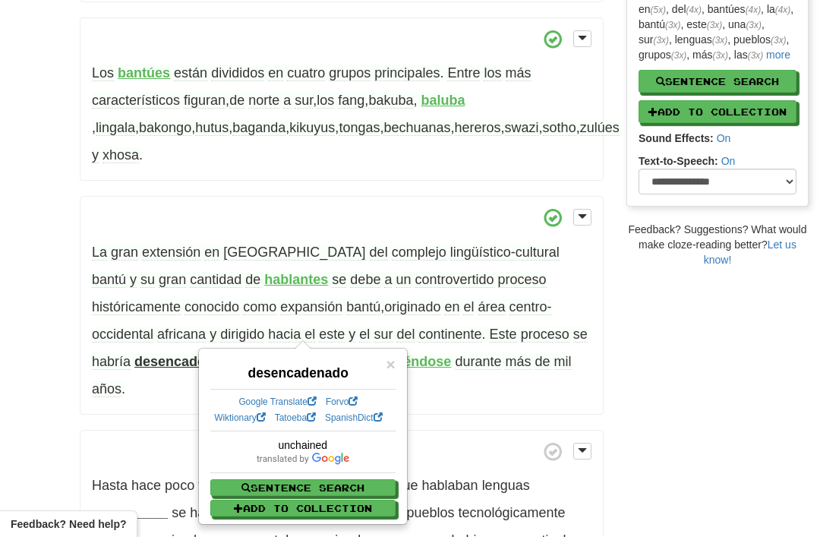
click at [20, 329] on div "/ Cloze-[GEOGRAPHIC_DATA] Bantú Reset Anthropology, psychology and everyday lif…" at bounding box center [410, 178] width 820 height 1016
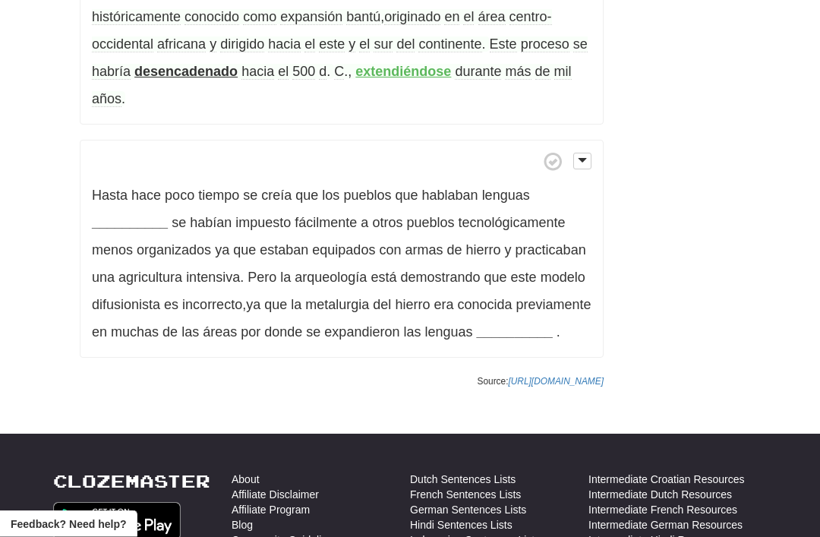
scroll to position [657, 0]
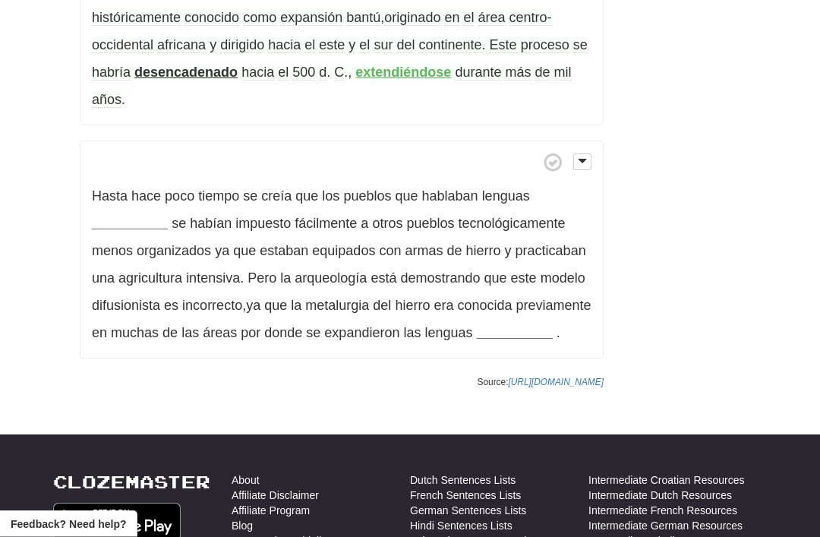
click at [119, 216] on strong "__________" at bounding box center [130, 223] width 76 height 15
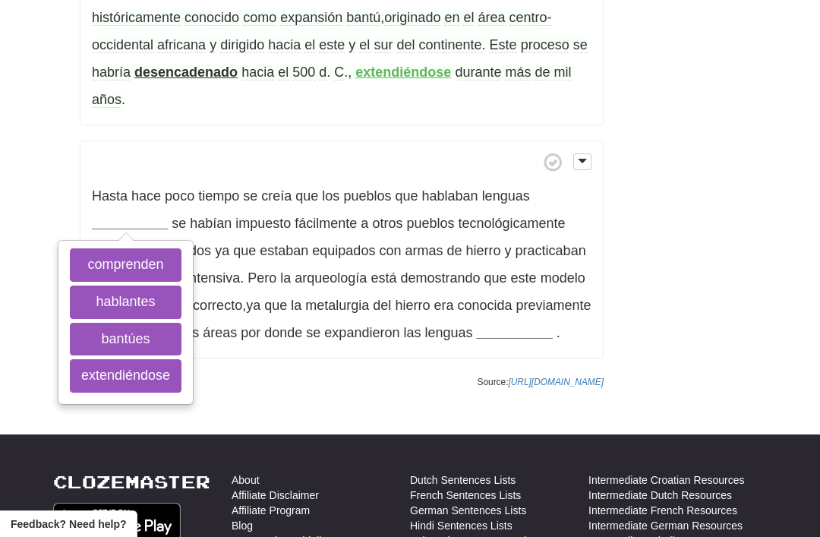
click at [106, 323] on button "bantúes" at bounding box center [126, 339] width 112 height 33
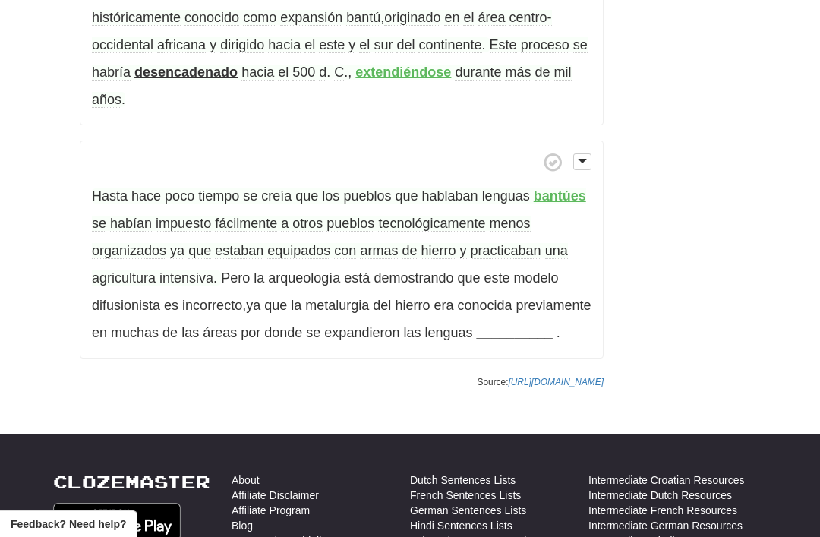
click at [174, 216] on span "impuesto" at bounding box center [183, 224] width 55 height 16
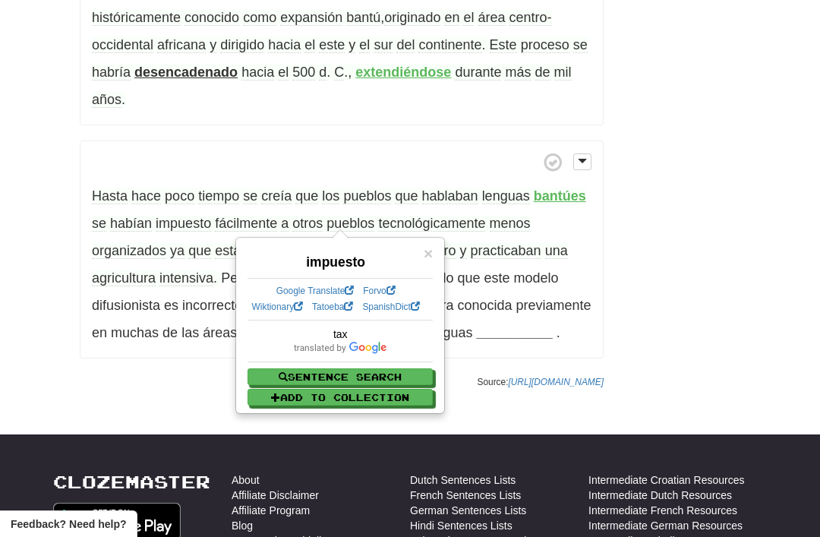
click at [48, 372] on body "Cloze-Reading Clozemaster glennboy / Toggle Dropdown Dashboard Leaderboard Acti…" at bounding box center [410, 138] width 820 height 1593
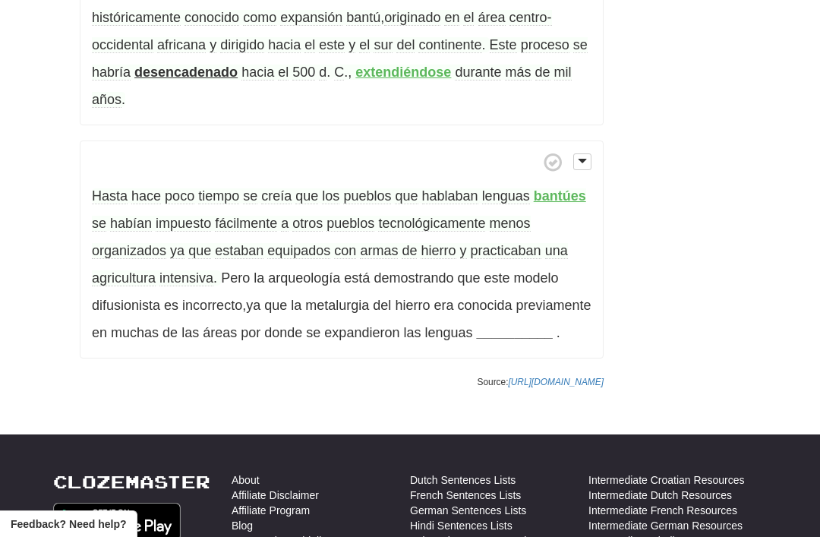
click at [477, 325] on strong "__________" at bounding box center [515, 332] width 76 height 15
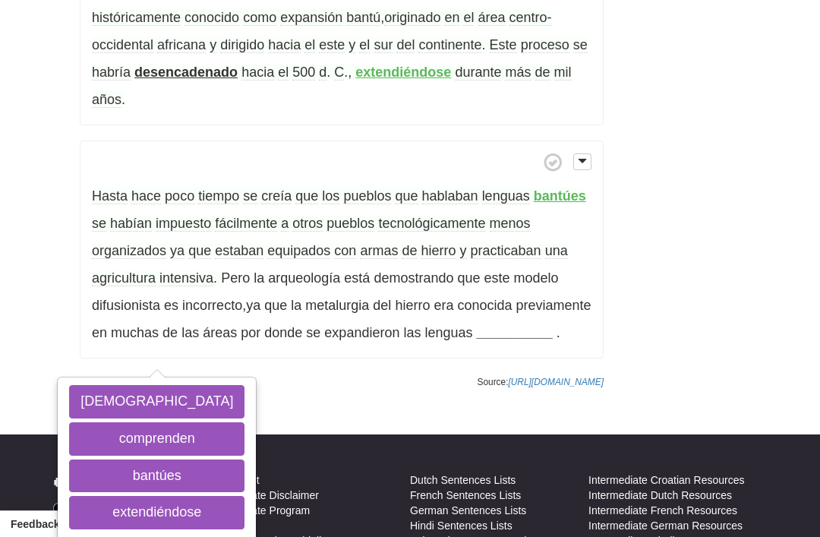
click at [115, 459] on button "bantúes" at bounding box center [156, 475] width 175 height 33
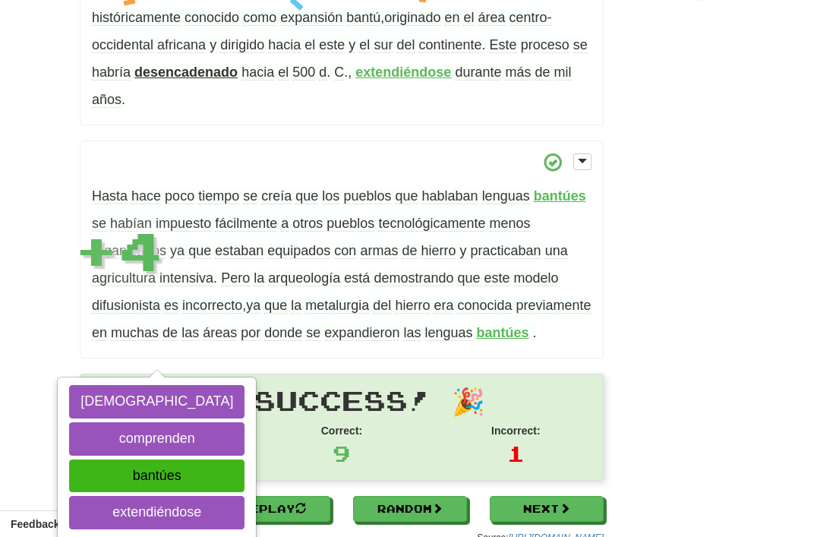
scroll to position [631, 0]
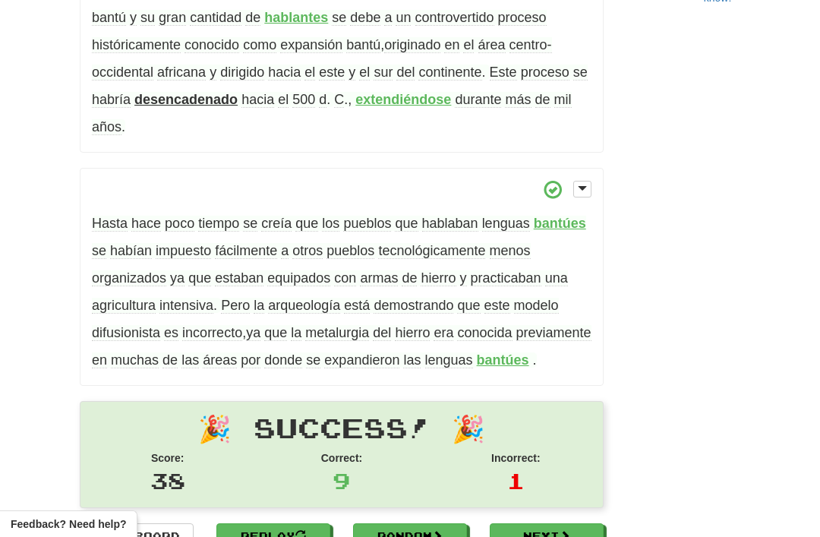
click at [516, 325] on span "previamente" at bounding box center [553, 333] width 75 height 16
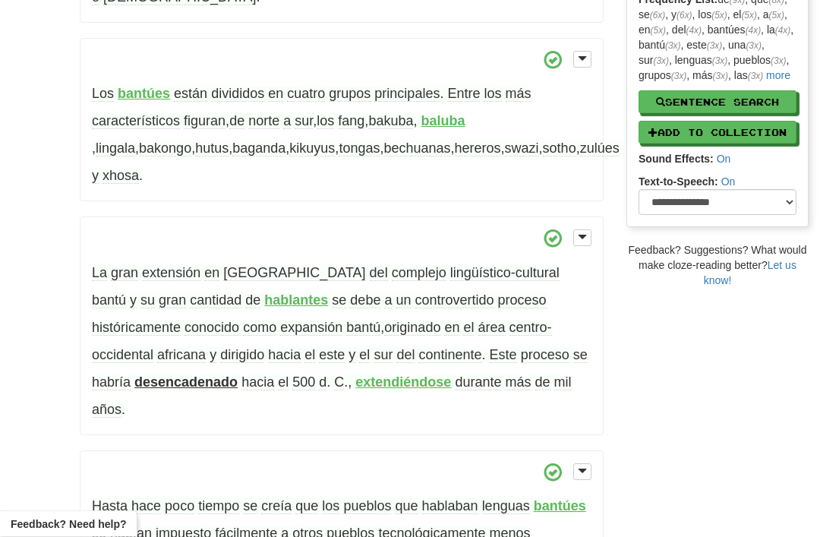
scroll to position [0, 0]
